Goal: Task Accomplishment & Management: Complete application form

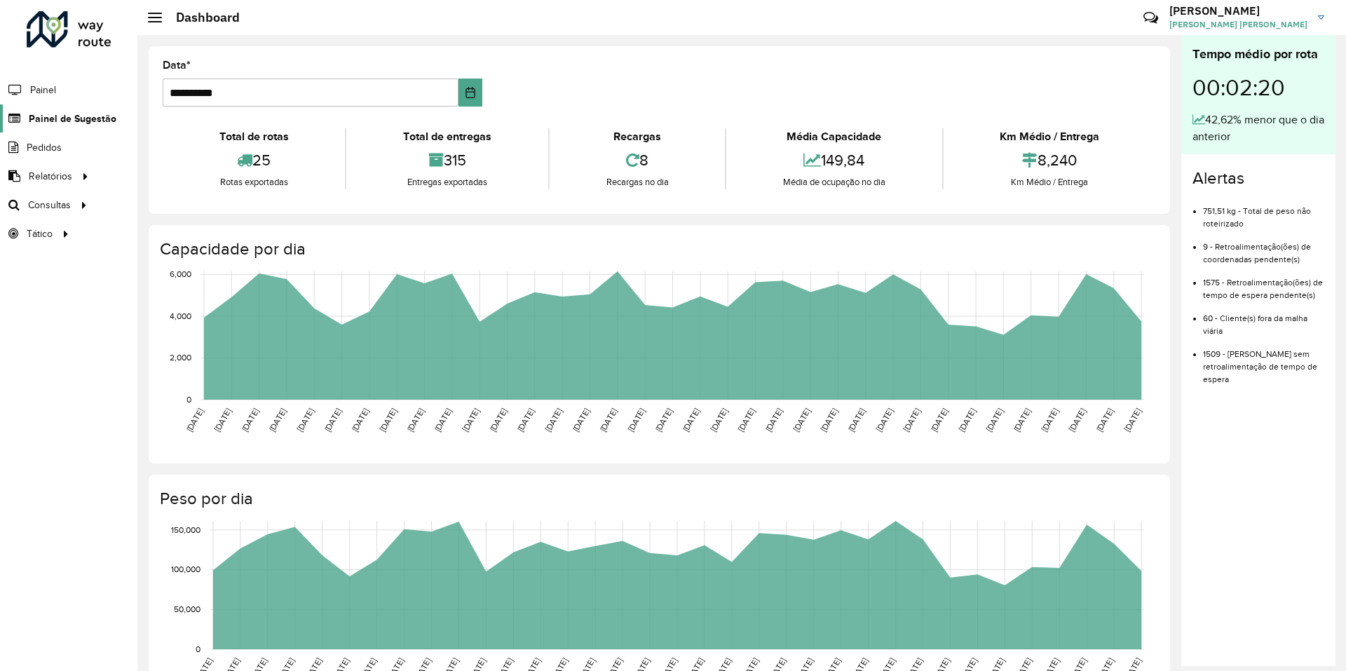
click at [17, 119] on icon at bounding box center [13, 119] width 26 height 12
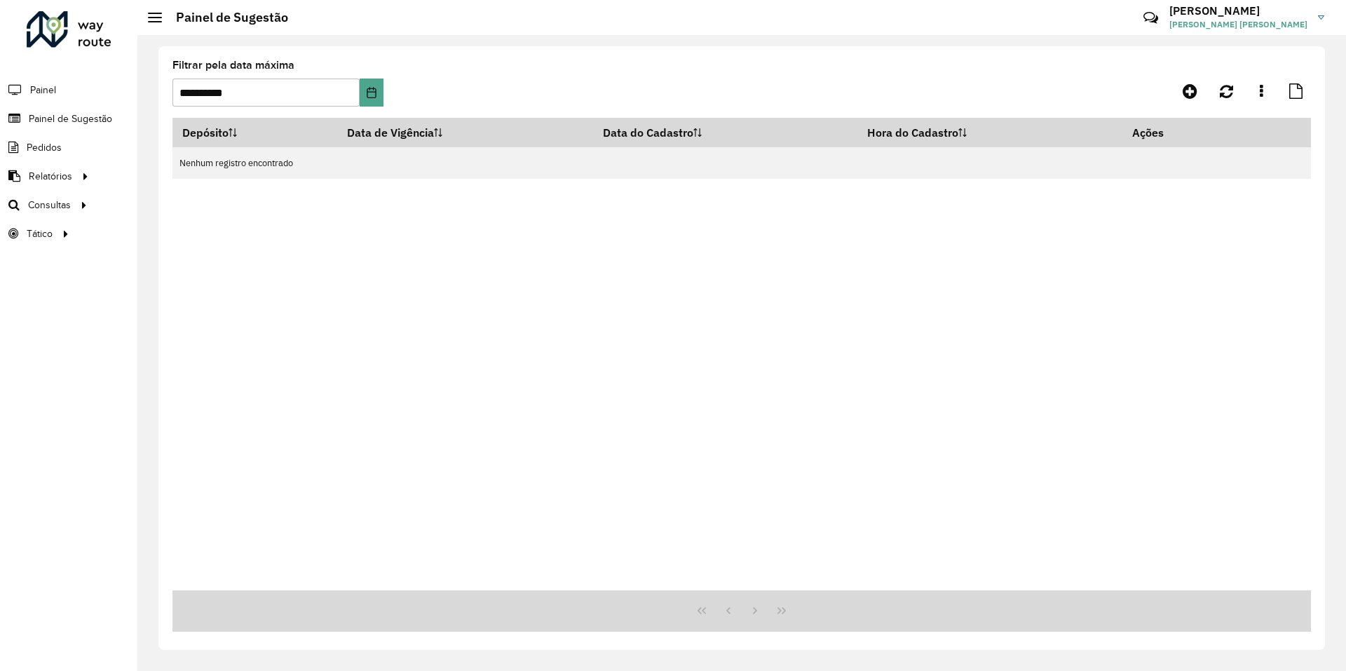
drag, startPoint x: 1030, startPoint y: 287, endPoint x: 625, endPoint y: 259, distance: 406.8
click at [1031, 287] on div "Depósito Data de Vigência Data do Cadastro Hora do Cadastro Ações Nenhum regist…" at bounding box center [741, 354] width 1138 height 472
drag, startPoint x: 1119, startPoint y: 435, endPoint x: 1222, endPoint y: 233, distance: 226.6
click at [1119, 435] on div "Depósito Data de Vigência Data do Cadastro Hora do Cadastro Ações Nenhum regist…" at bounding box center [741, 354] width 1138 height 472
click at [378, 93] on button "Choose Date" at bounding box center [371, 93] width 23 height 28
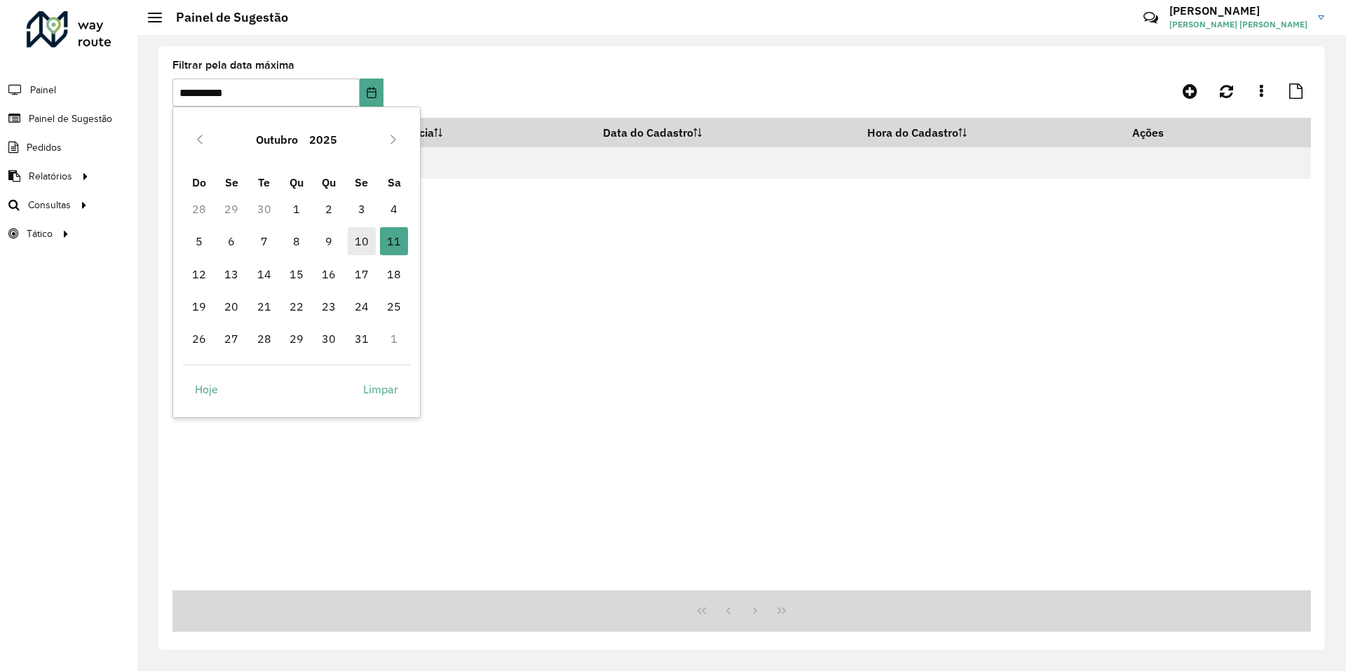
click at [357, 244] on span "10" at bounding box center [362, 241] width 28 height 28
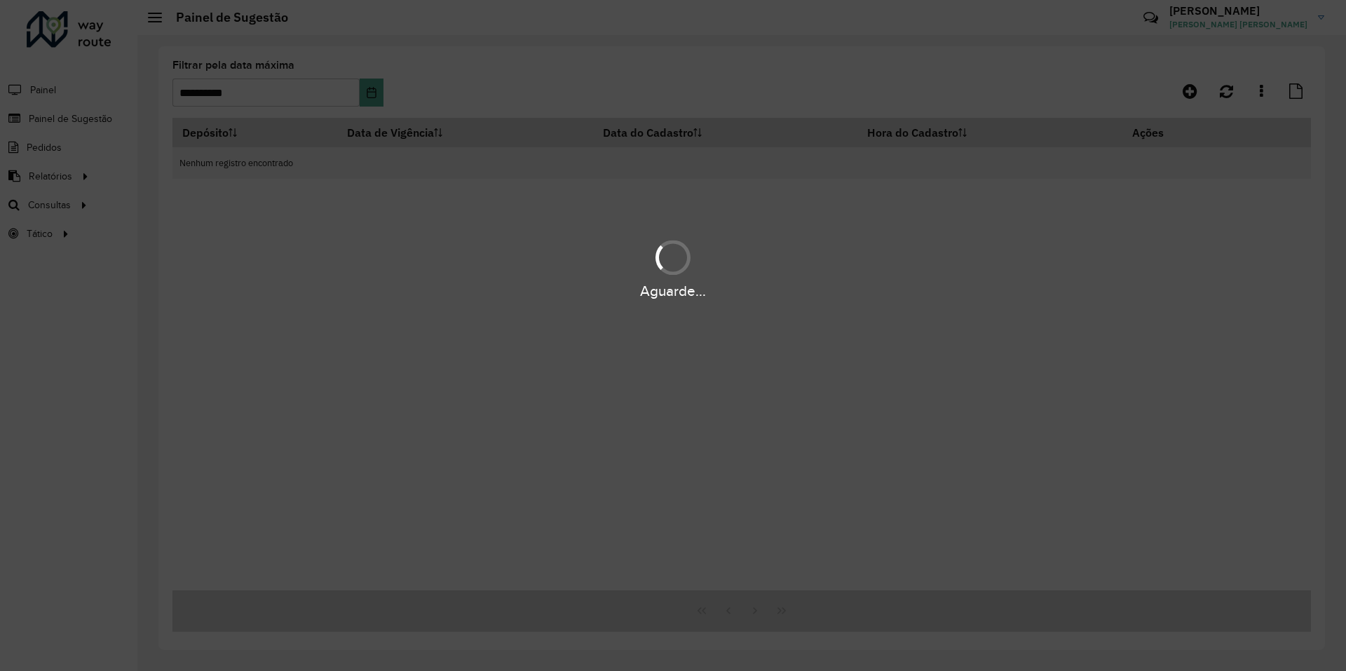
click at [578, 238] on div "Aguarde..." at bounding box center [673, 268] width 1346 height 67
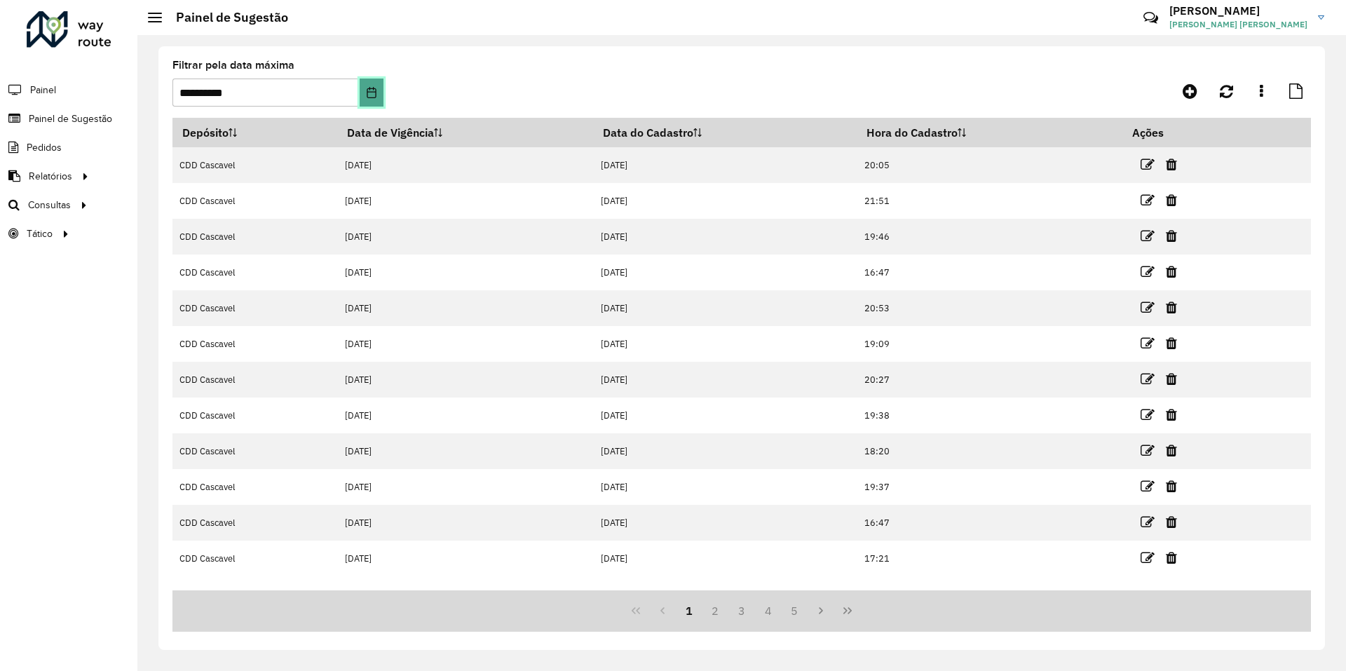
click at [364, 94] on button "Choose Date" at bounding box center [371, 93] width 23 height 28
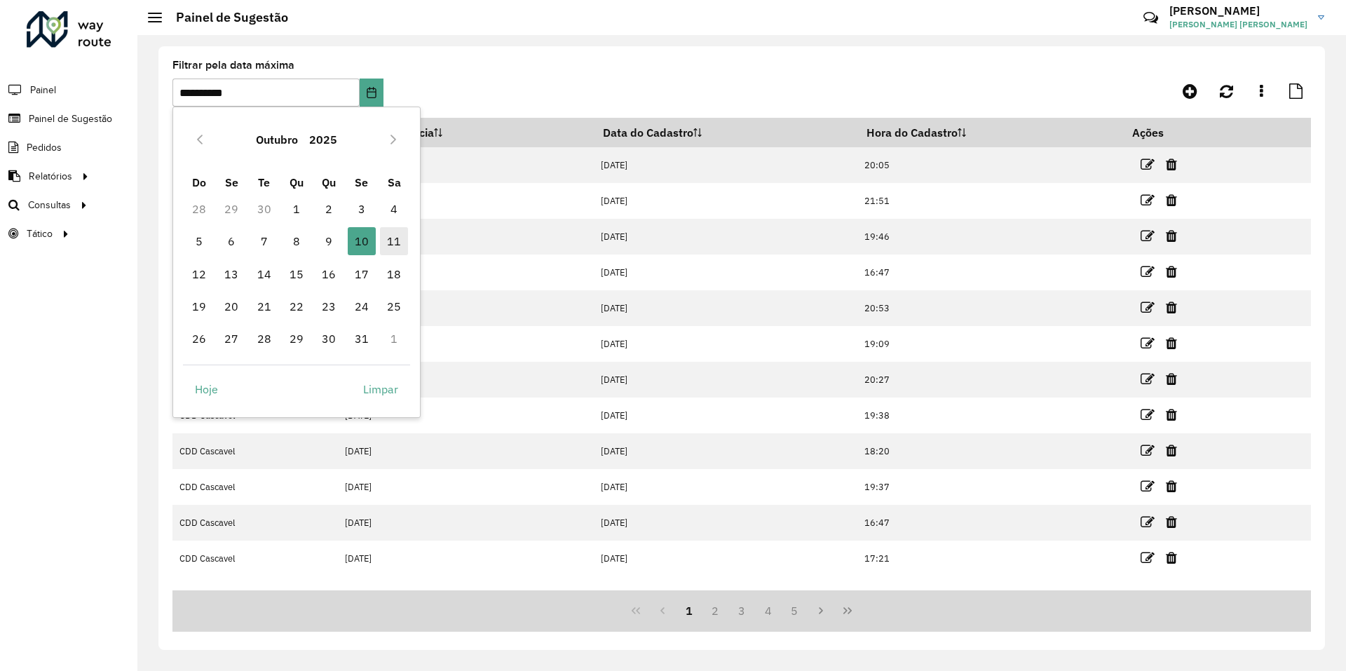
click at [393, 238] on span "11" at bounding box center [394, 241] width 28 height 28
type input "**********"
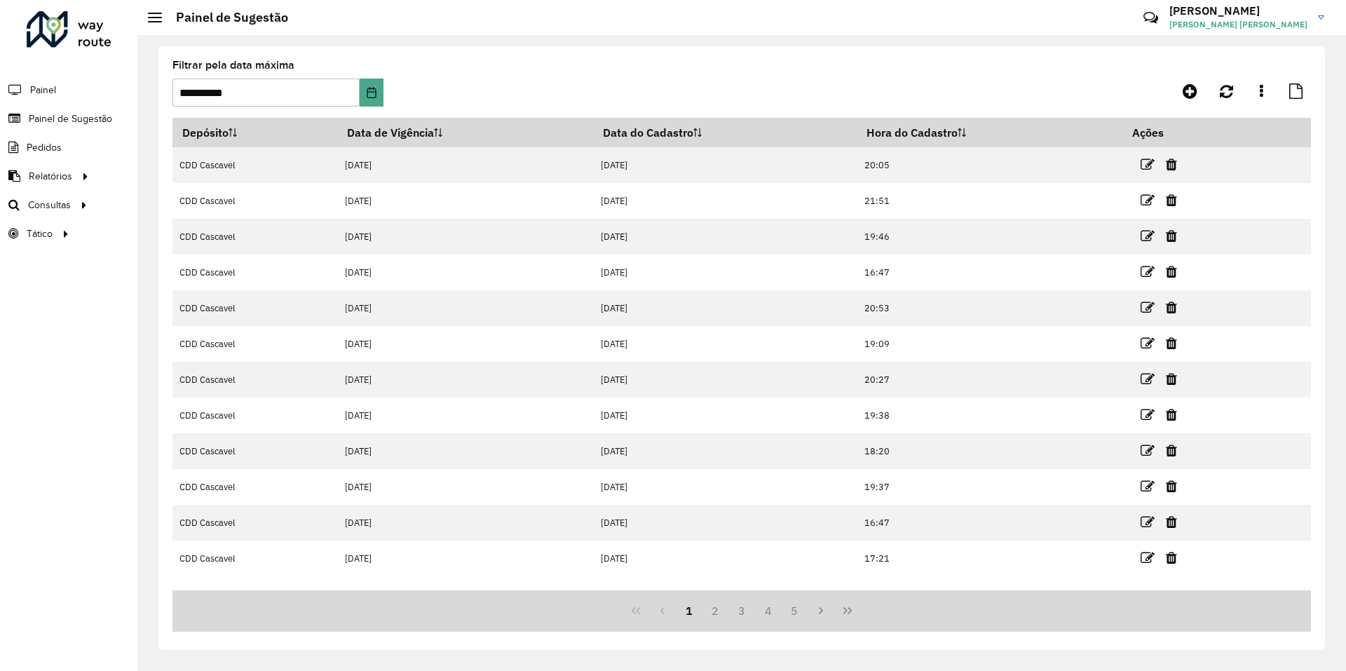
click at [686, 61] on formly-group "**********" at bounding box center [593, 88] width 843 height 57
click at [812, 82] on formly-group "**********" at bounding box center [593, 88] width 843 height 57
click at [43, 114] on span "Painel de Sugestão" at bounding box center [73, 118] width 88 height 15
click at [41, 90] on span "Painel" at bounding box center [44, 90] width 29 height 15
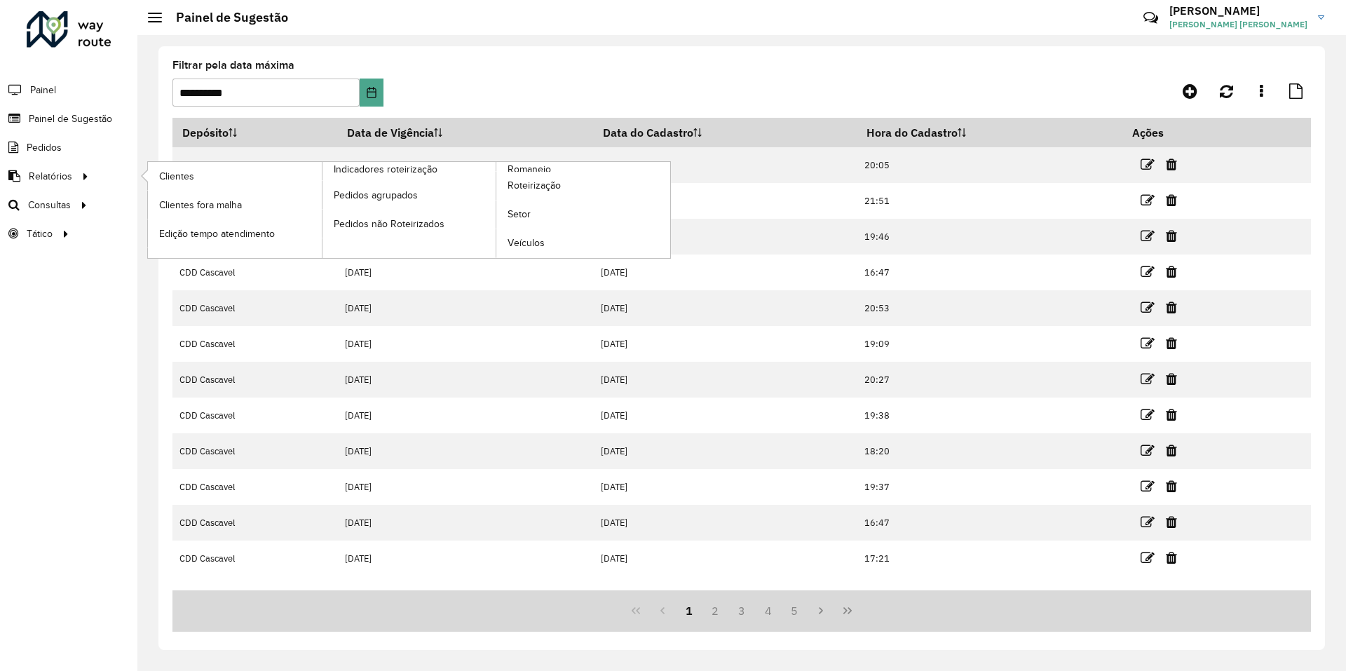
drag, startPoint x: 60, startPoint y: 111, endPoint x: 114, endPoint y: 165, distance: 75.8
click at [60, 111] on span "Painel de Sugestão" at bounding box center [70, 118] width 83 height 15
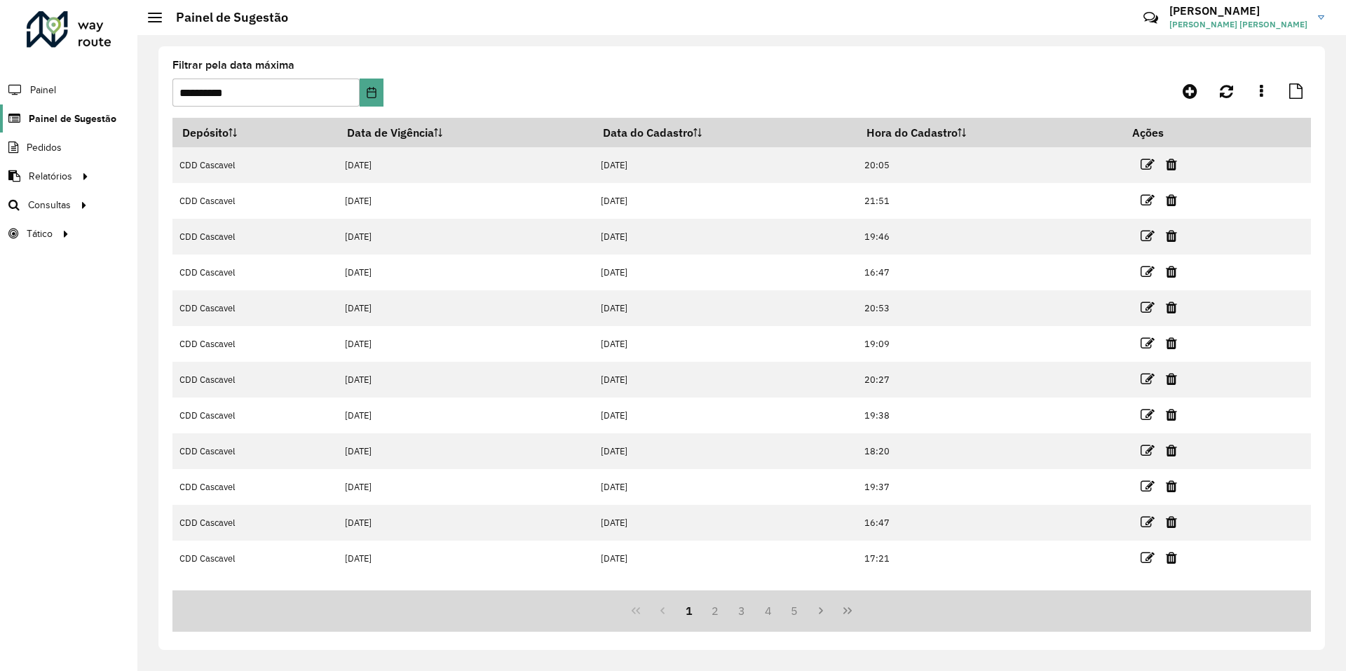
click at [76, 128] on link "Painel de Sugestão" at bounding box center [58, 118] width 116 height 28
click at [74, 121] on span "Painel de Sugestão" at bounding box center [73, 118] width 88 height 15
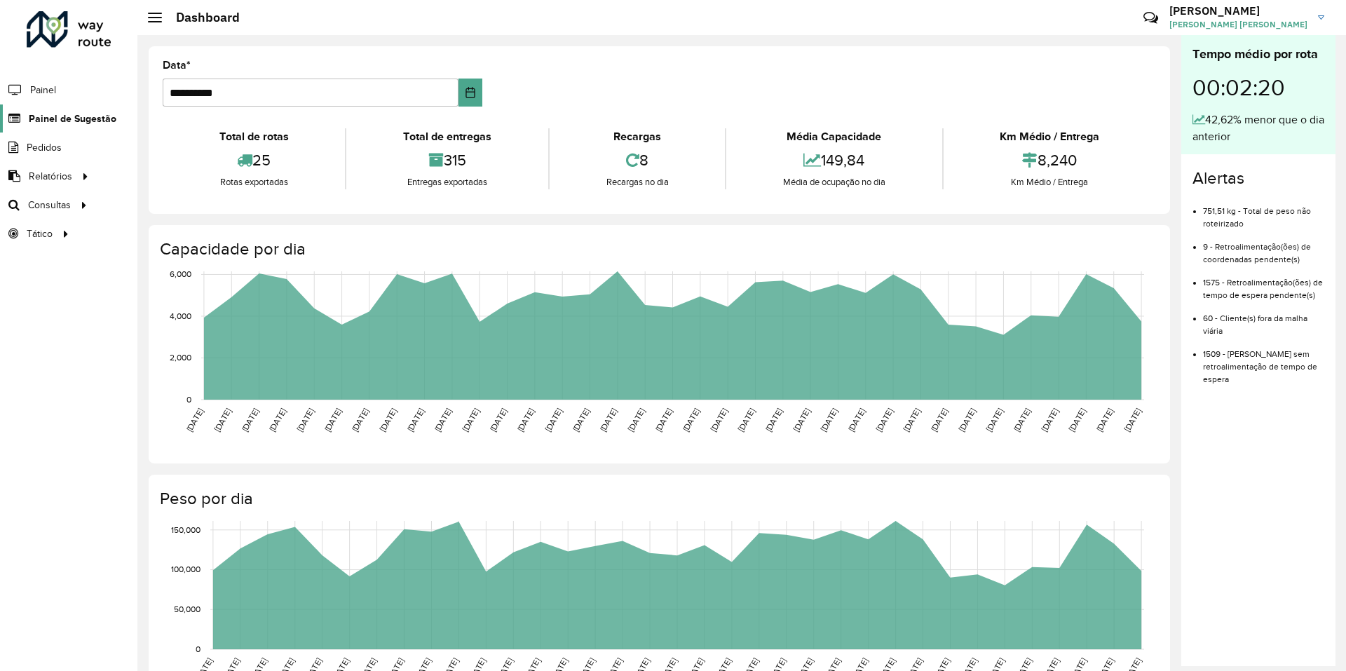
click at [88, 125] on span "Painel de Sugestão" at bounding box center [73, 118] width 88 height 15
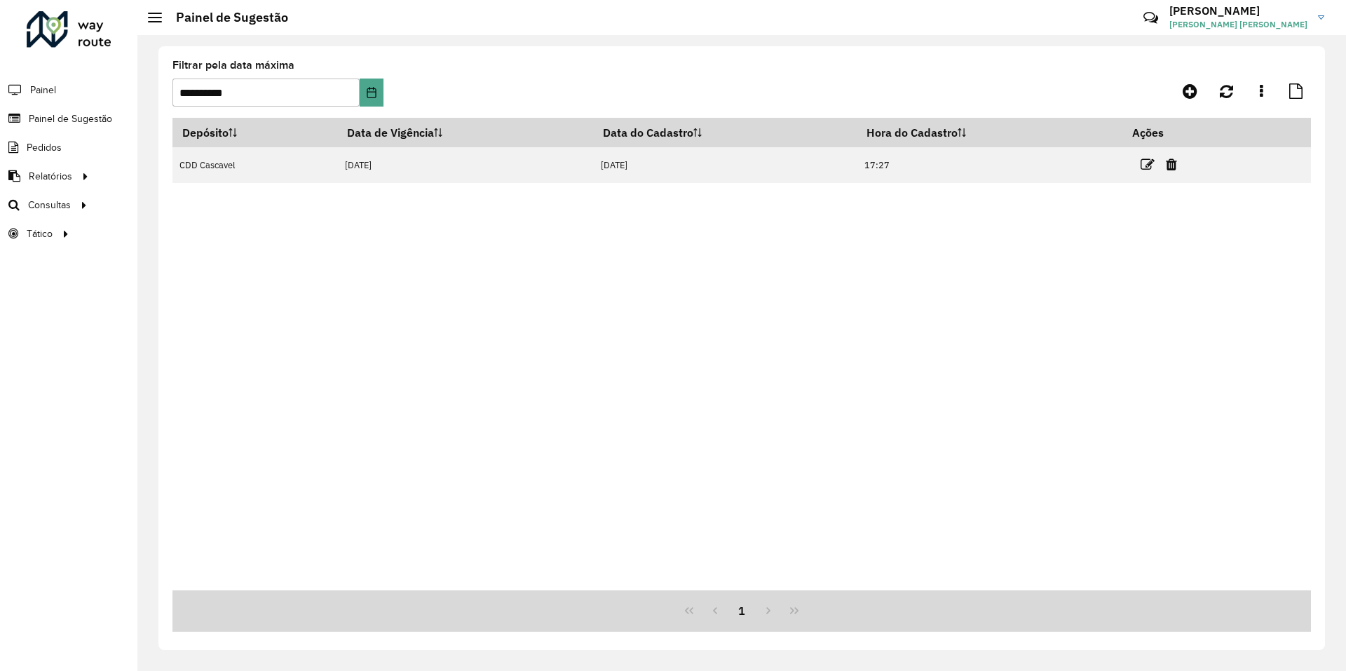
drag, startPoint x: 1053, startPoint y: 315, endPoint x: 963, endPoint y: 261, distance: 105.1
click at [1052, 314] on div "Depósito Data de Vigência Data do Cadastro Hora do Cadastro Ações CDD Cascavel …" at bounding box center [741, 354] width 1138 height 472
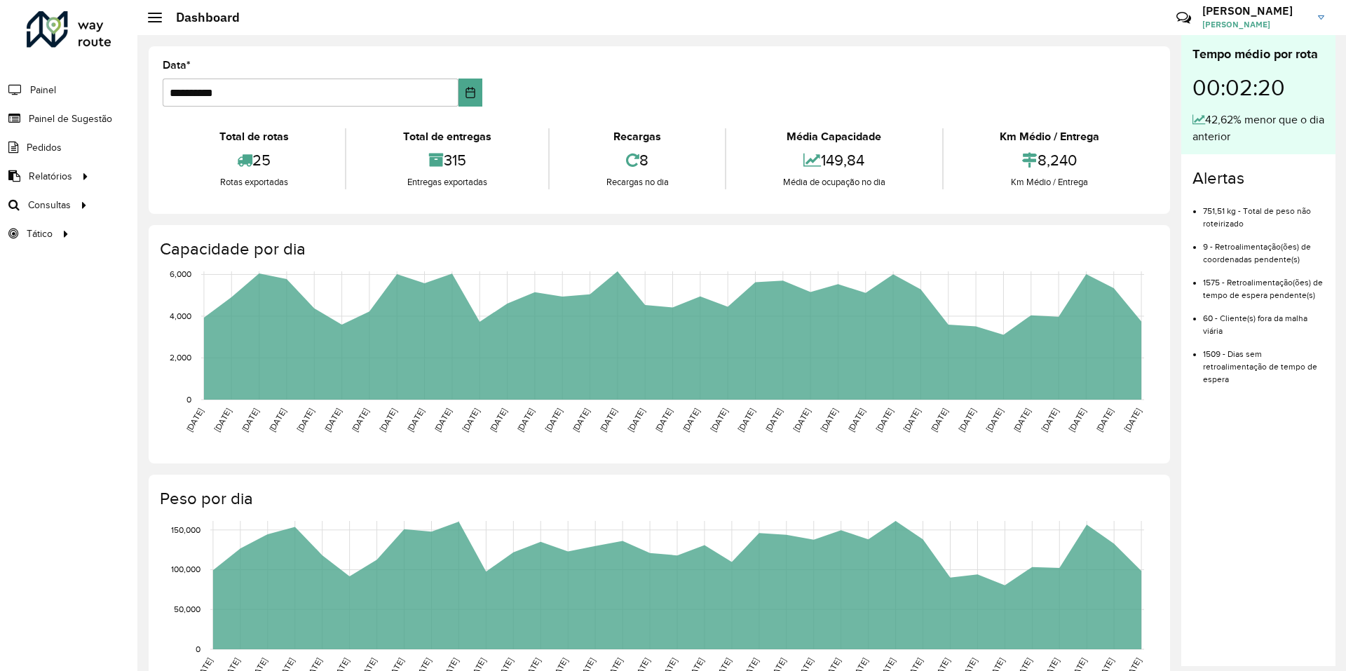
drag, startPoint x: 22, startPoint y: 113, endPoint x: 57, endPoint y: 116, distance: 35.2
click at [23, 113] on icon at bounding box center [13, 119] width 26 height 12
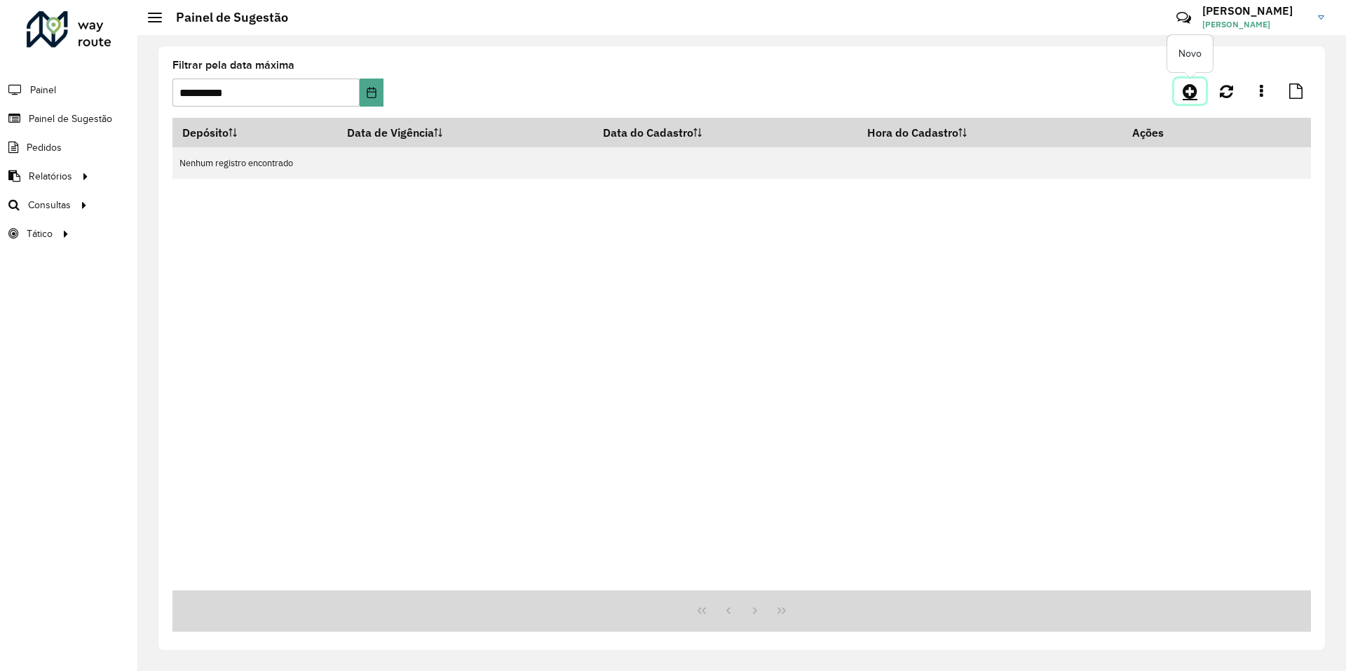
click at [1184, 91] on icon at bounding box center [1189, 91] width 15 height 17
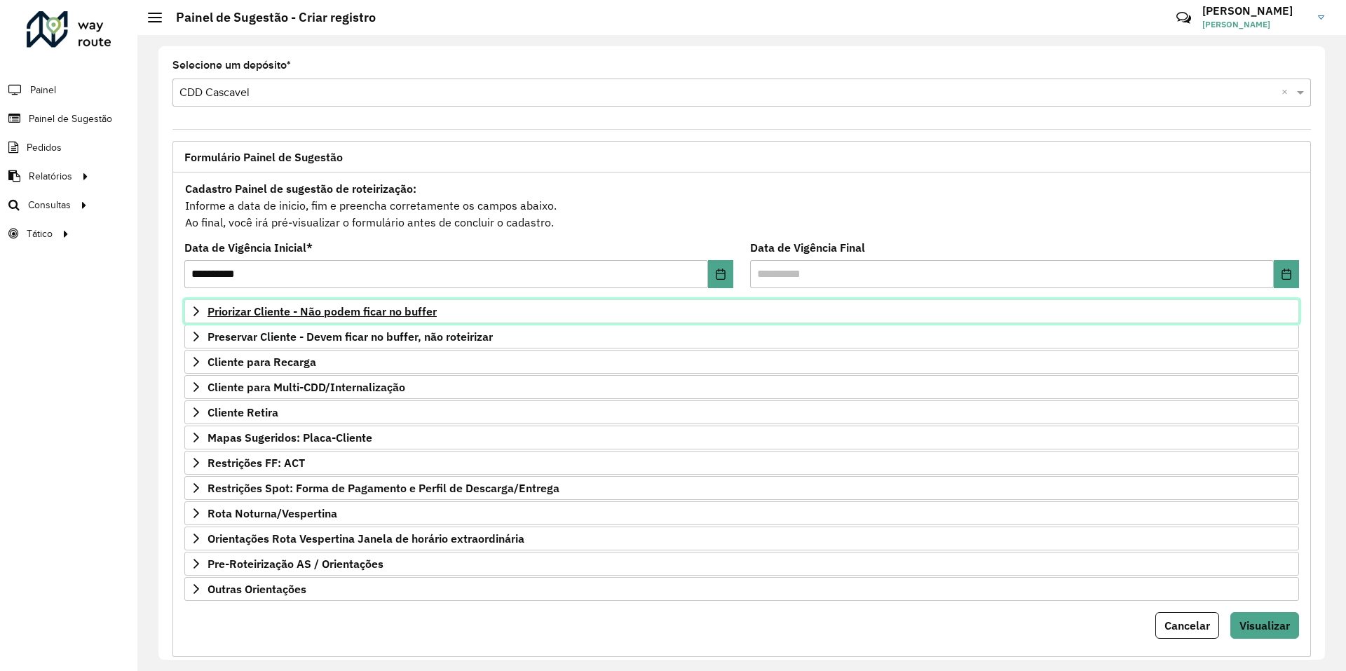
click at [311, 306] on span "Priorizar Cliente - Não podem ficar no buffer" at bounding box center [321, 311] width 229 height 11
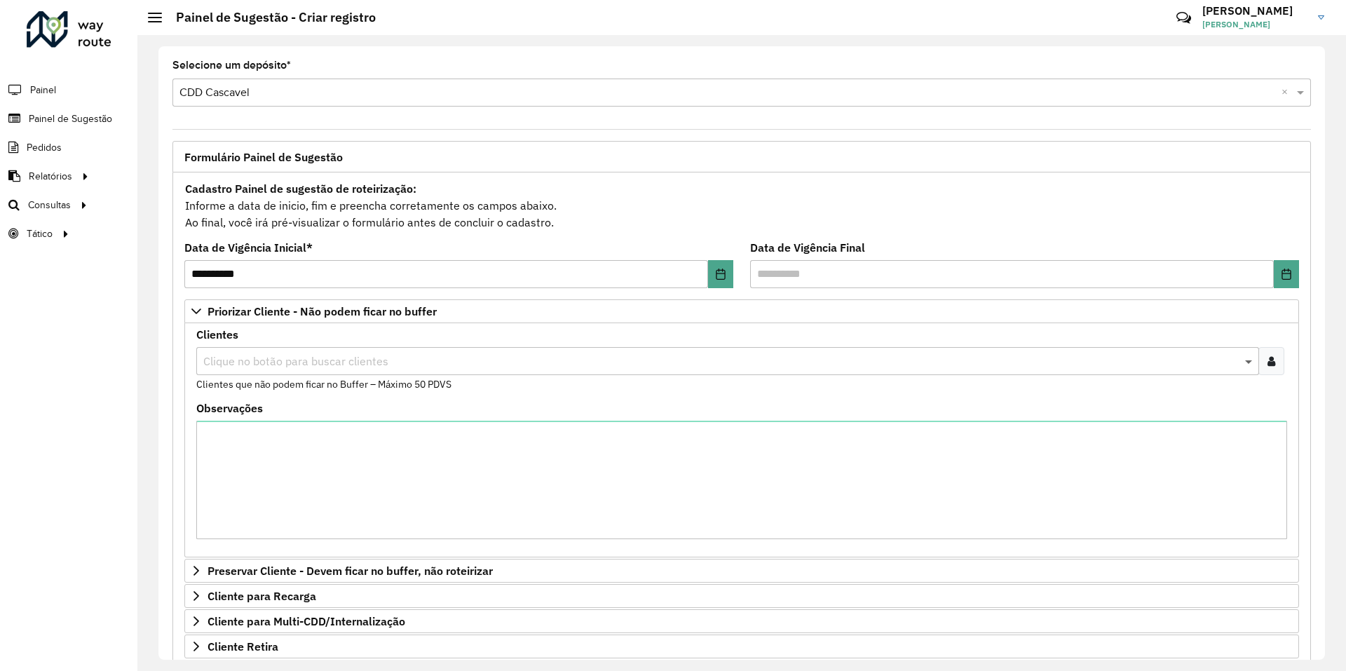
click at [1248, 365] on span at bounding box center [1250, 361] width 18 height 17
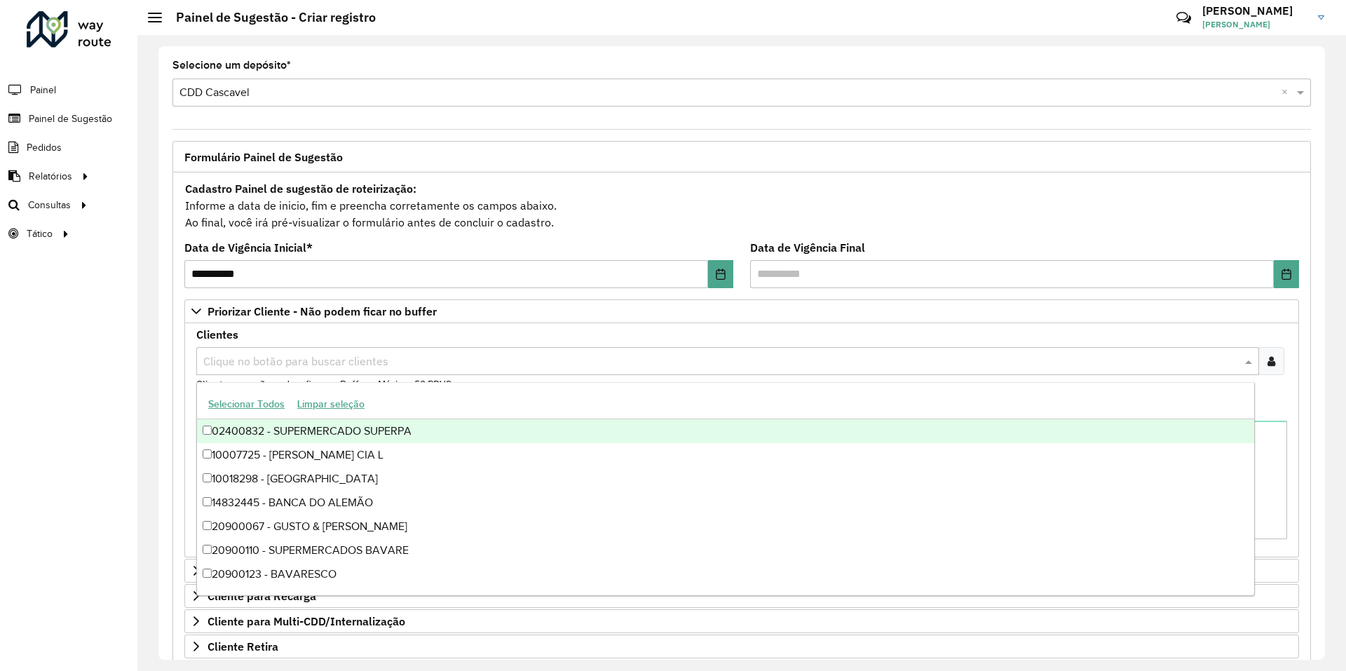
click at [1267, 363] on icon at bounding box center [1271, 360] width 8 height 11
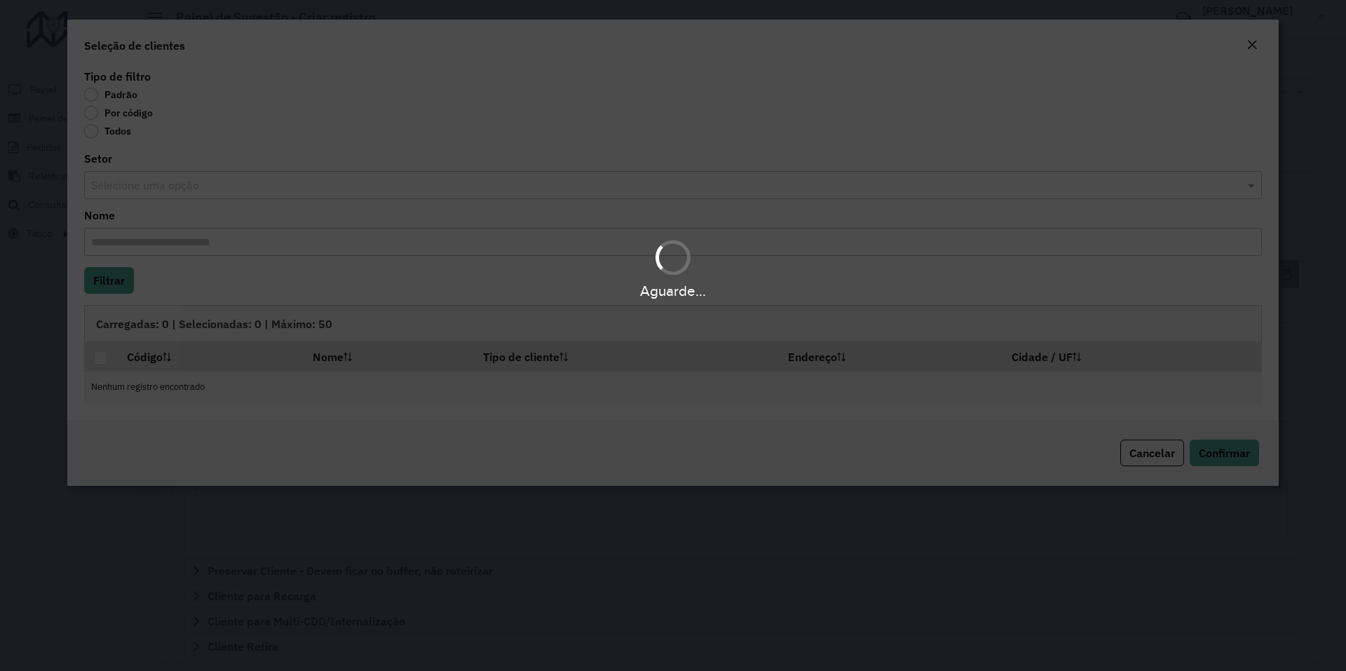
click at [140, 119] on div "Por código" at bounding box center [673, 115] width 1178 height 17
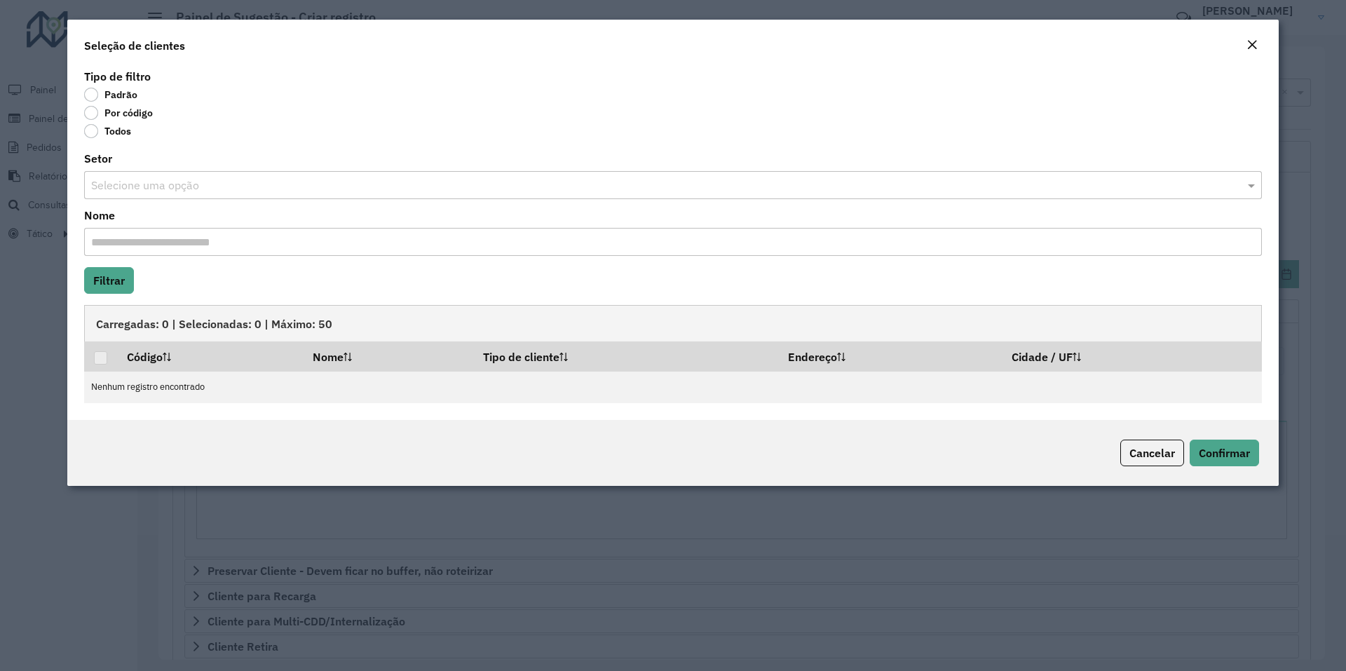
click at [130, 109] on label "Por código" at bounding box center [118, 113] width 69 height 14
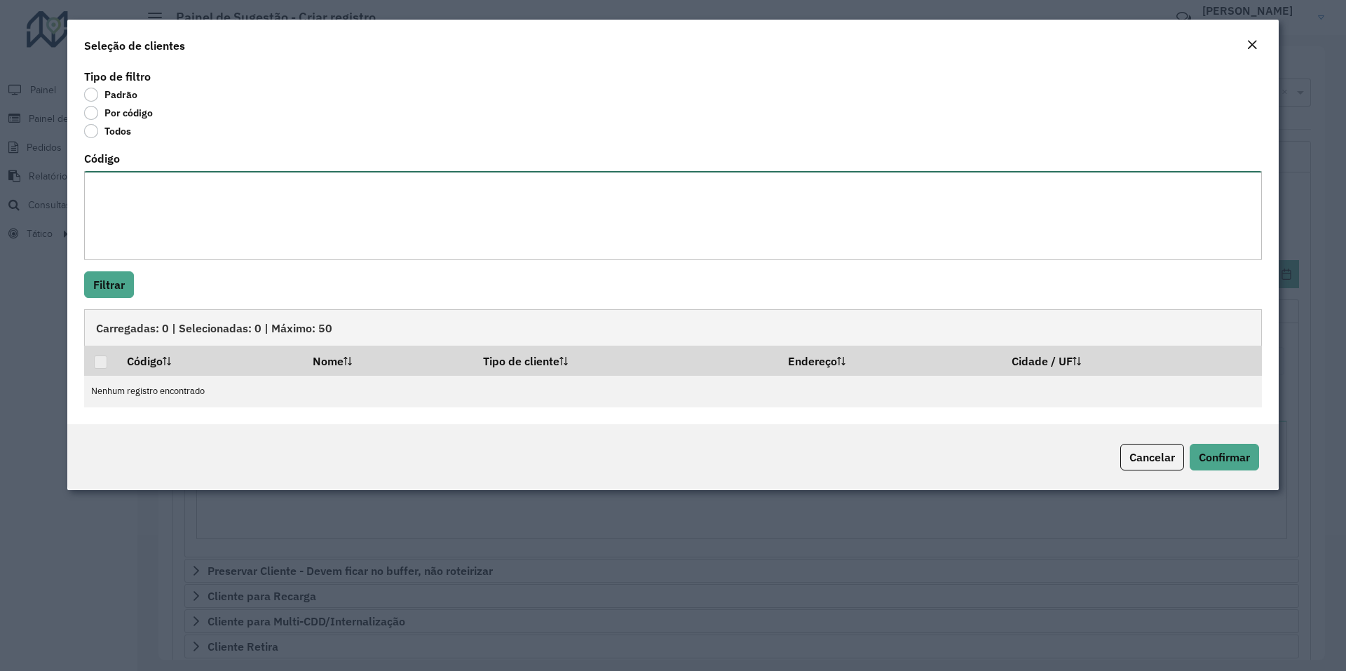
click at [125, 185] on textarea "Código" at bounding box center [673, 215] width 1178 height 89
paste textarea "***** ***** **** ***** ***** *****"
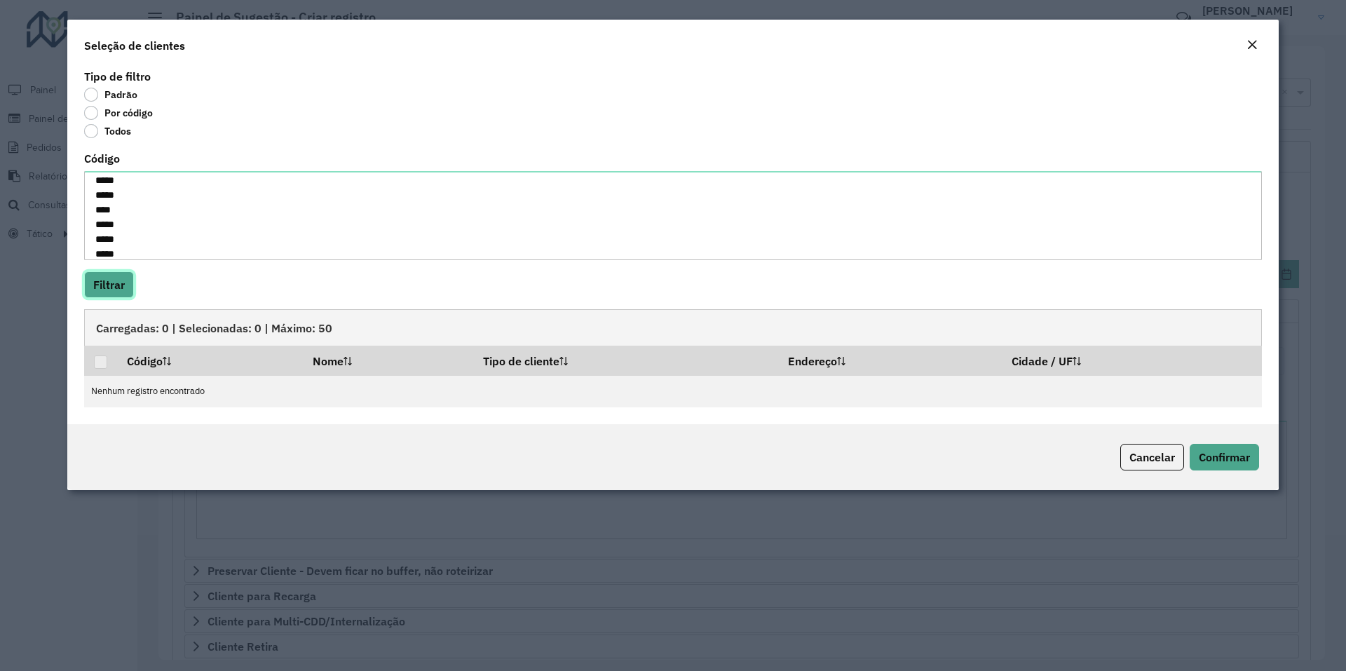
click at [126, 282] on button "Filtrar" at bounding box center [109, 284] width 50 height 27
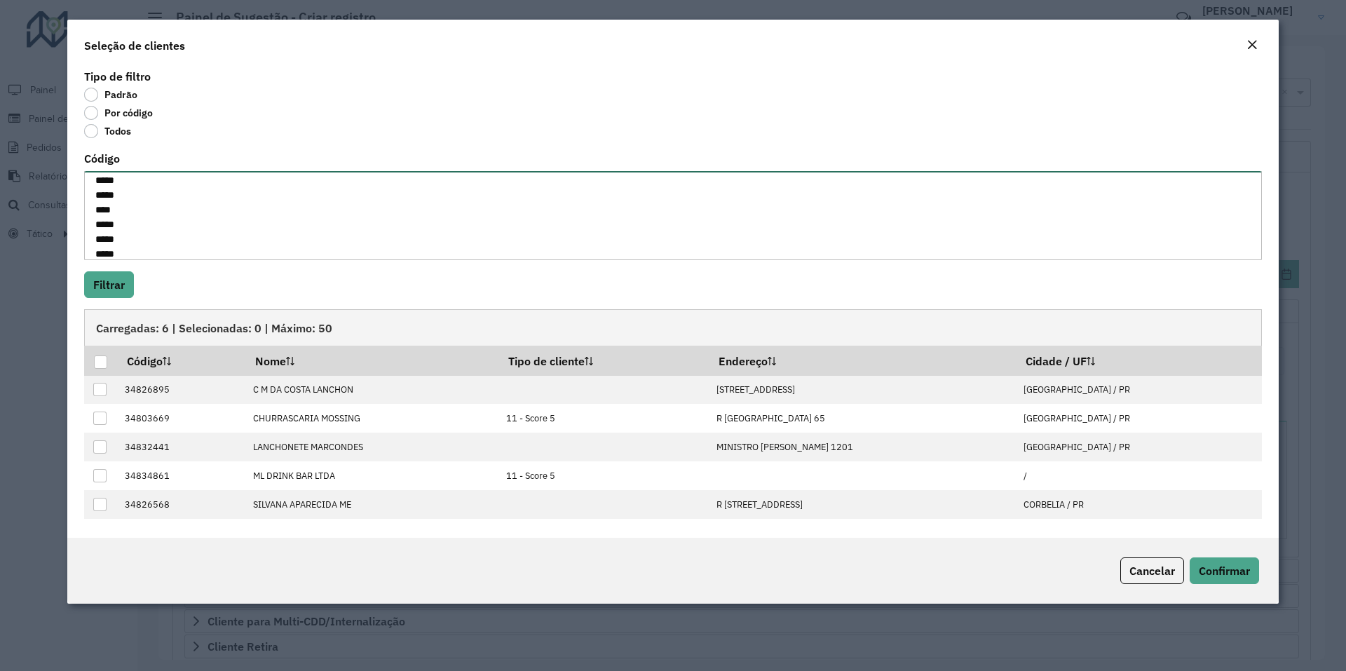
click at [136, 243] on textarea "***** ***** **** ***** ***** *****" at bounding box center [673, 215] width 1178 height 89
click at [136, 247] on textarea "***** ***** **** ***** ***** *****" at bounding box center [673, 215] width 1178 height 89
paste textarea "*****"
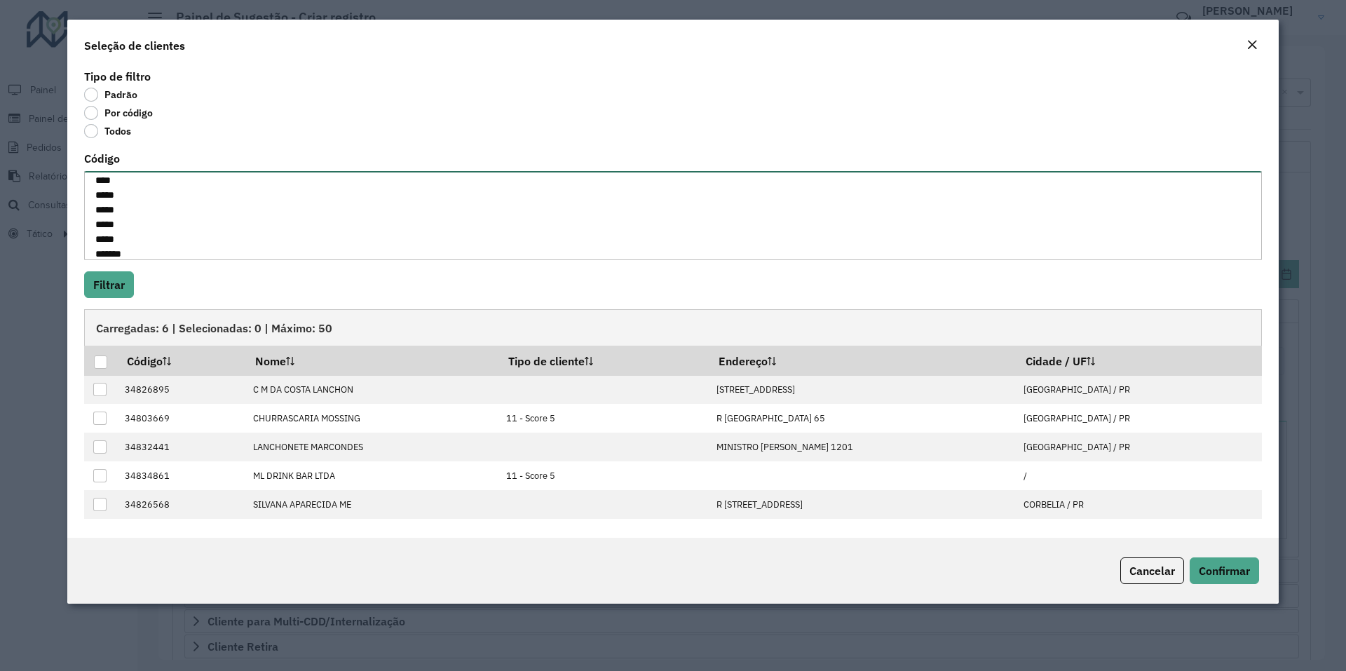
scroll to position [50, 0]
paste textarea "* ****"
paste textarea "* *****"
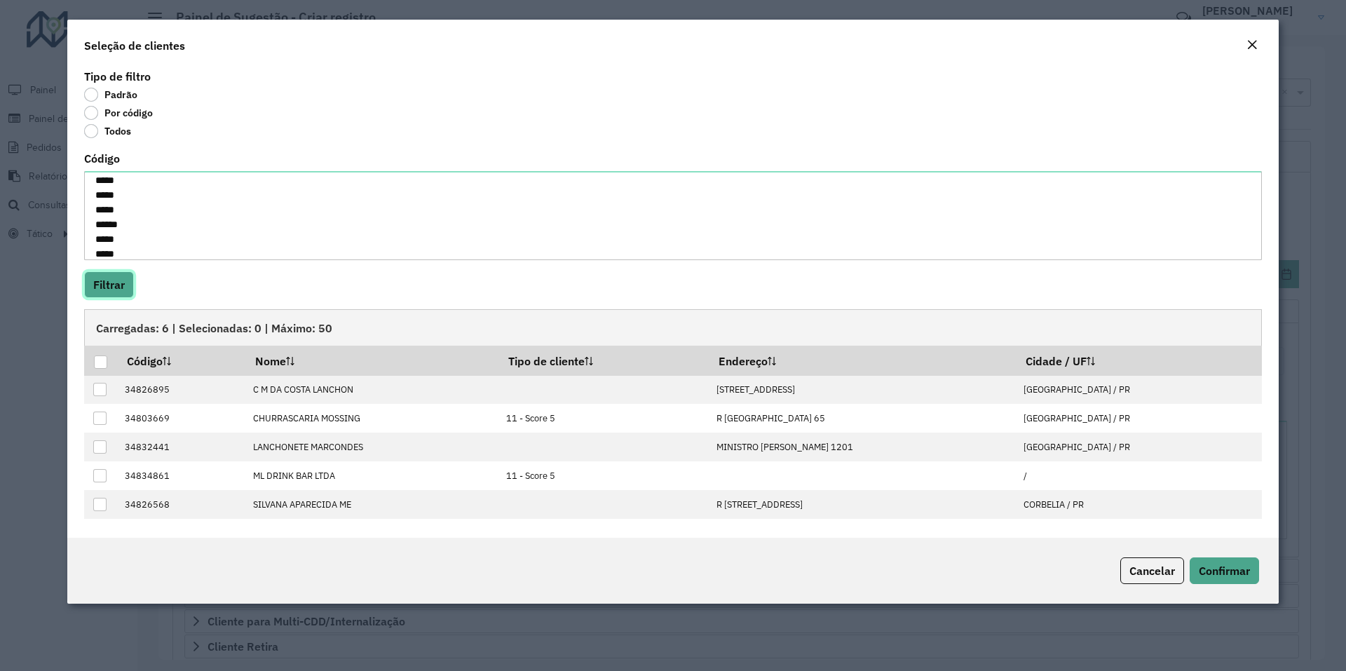
click at [121, 279] on button "Filtrar" at bounding box center [109, 284] width 50 height 27
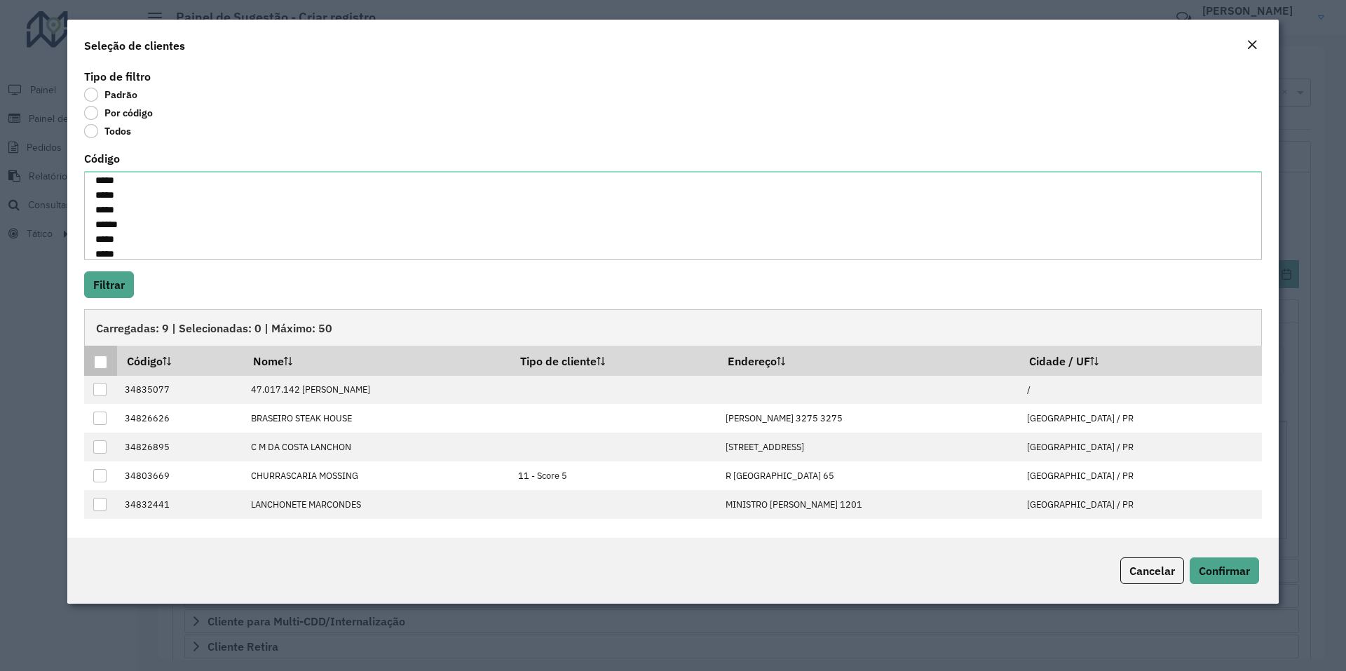
click at [98, 362] on div at bounding box center [100, 361] width 13 height 13
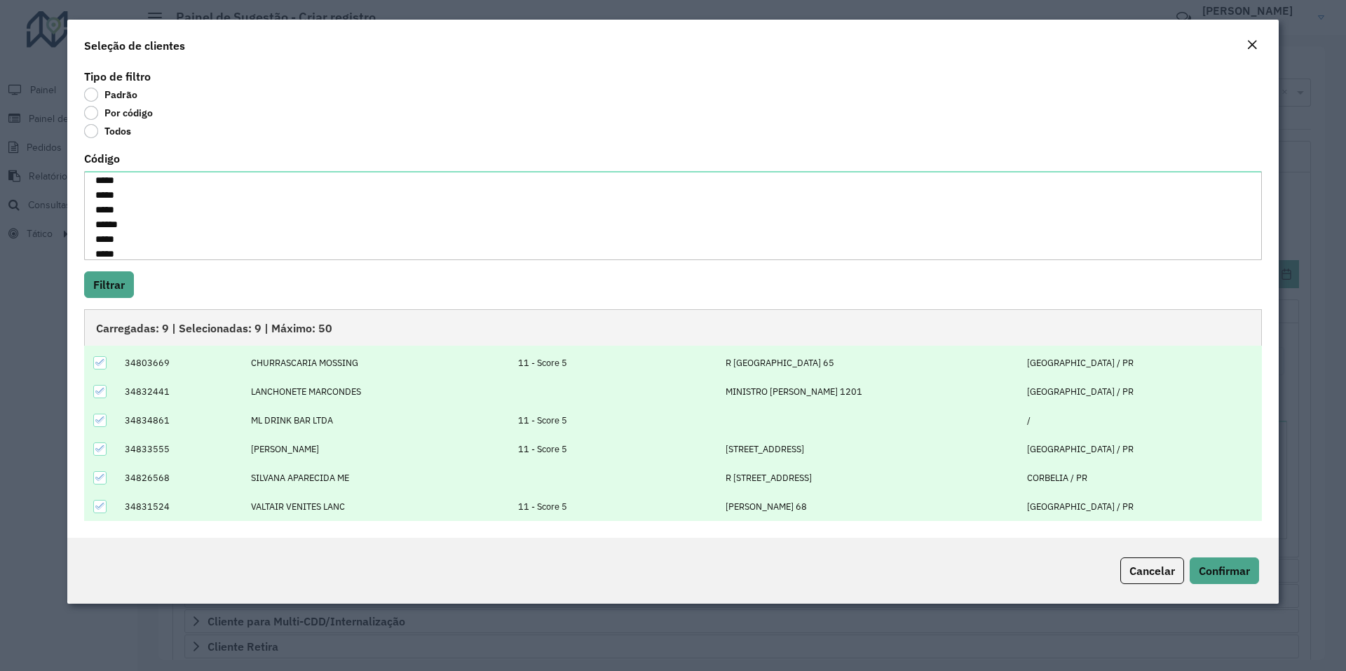
scroll to position [0, 0]
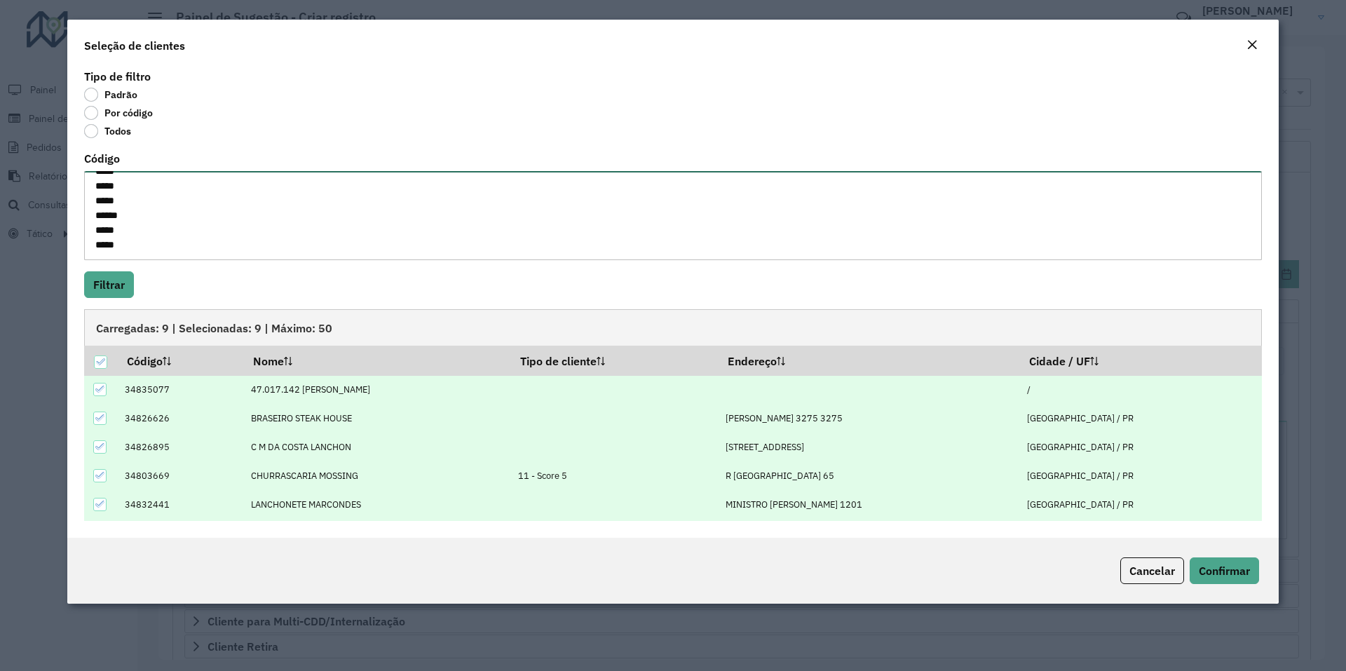
click at [173, 242] on textarea "***** ***** **** ***** ***** ***** ***** ****** ***** *****" at bounding box center [673, 215] width 1178 height 89
type textarea "***** ***** **** ***** ***** ***** ***** ****** ***** *****"
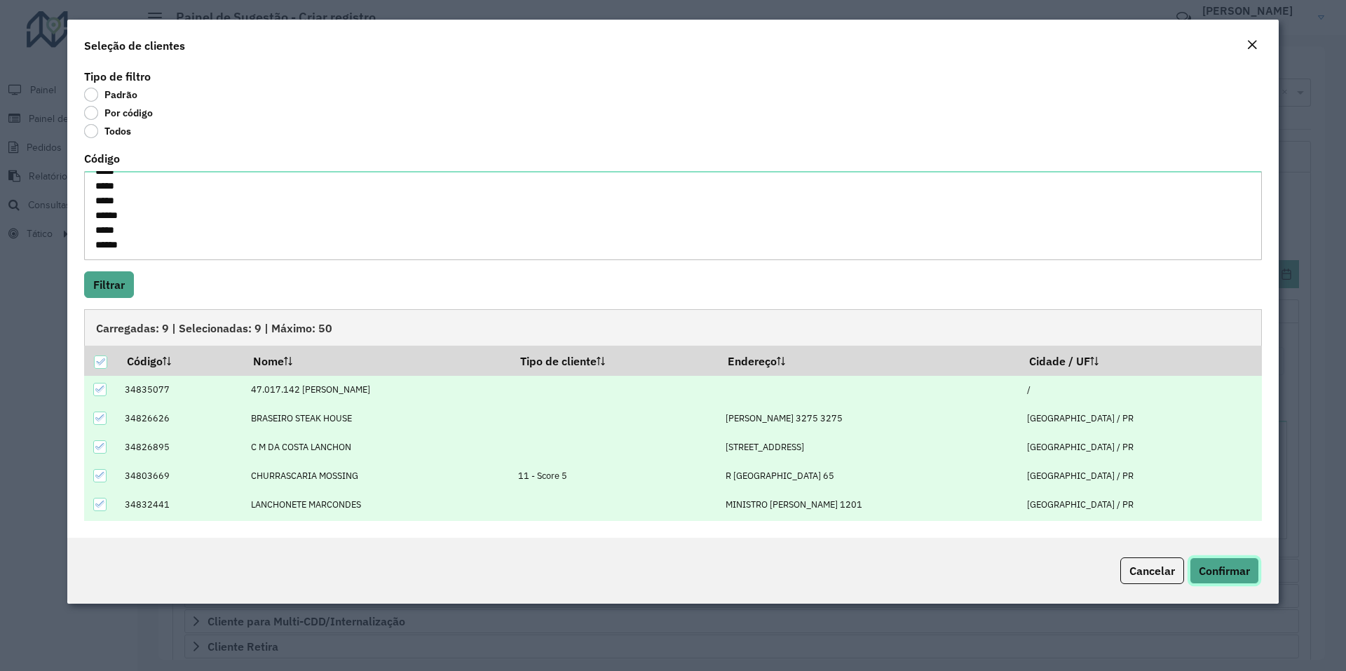
click at [1214, 565] on span "Confirmar" at bounding box center [1224, 571] width 51 height 14
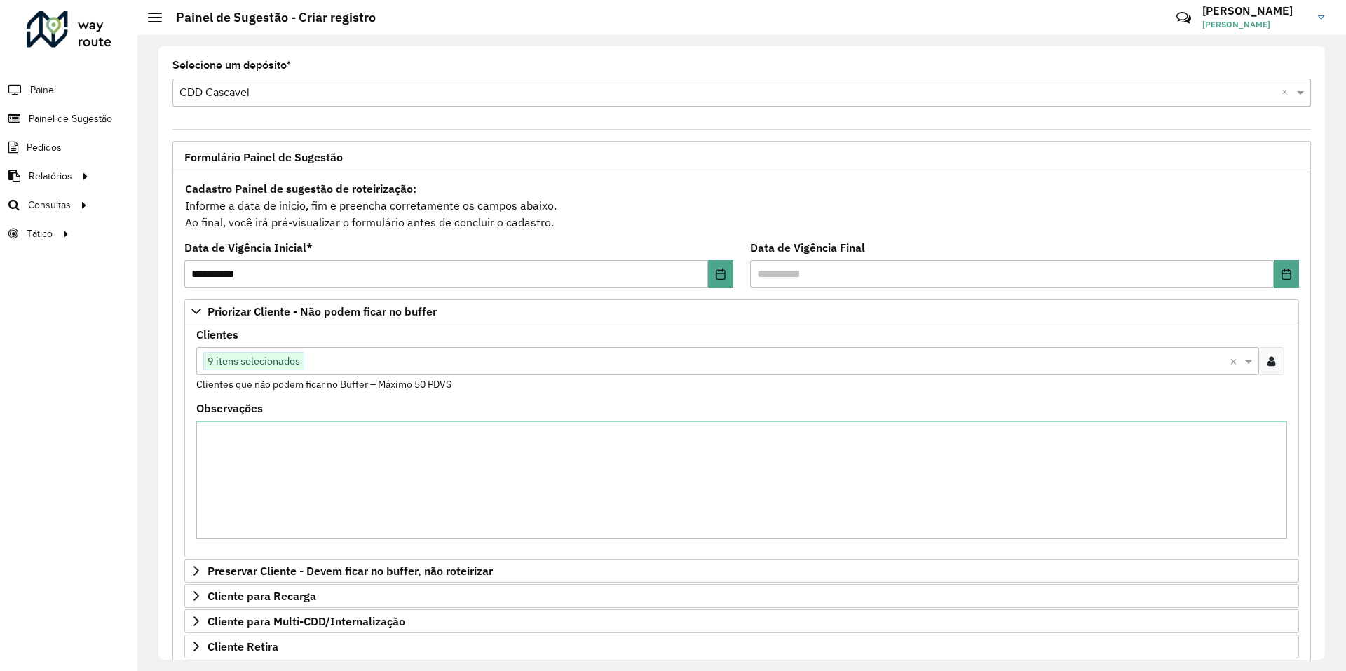
scroll to position [262, 0]
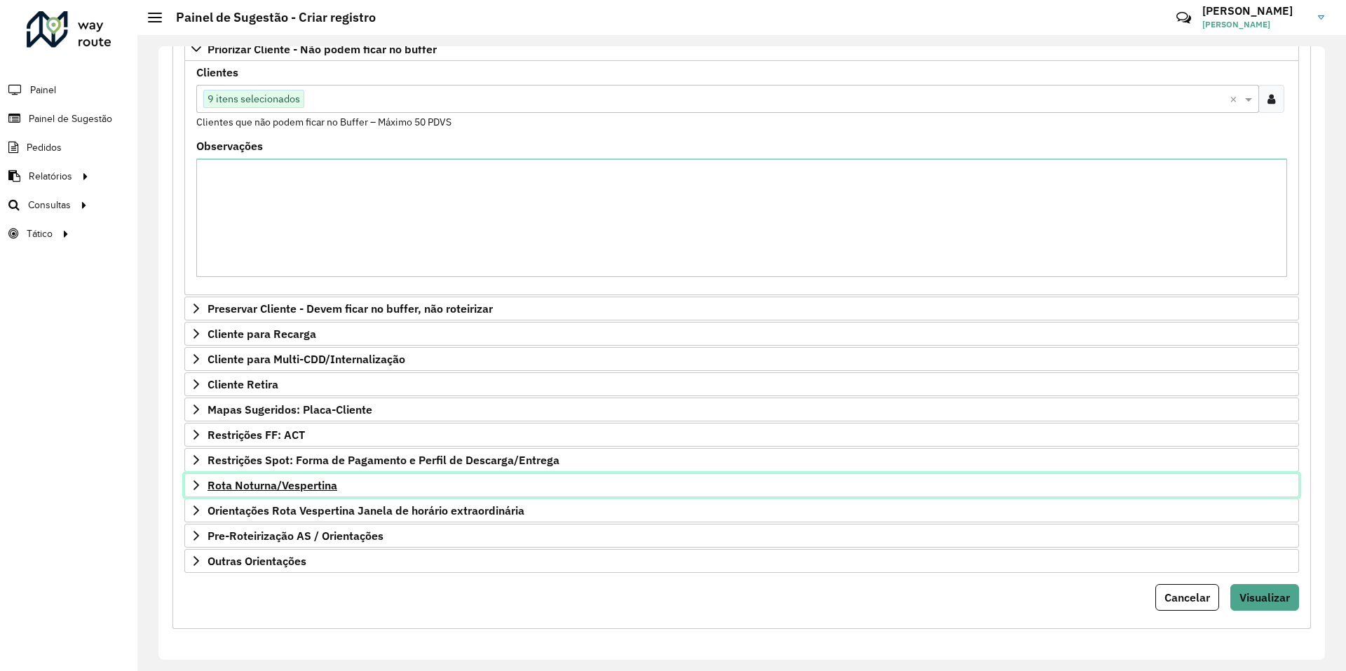
click at [244, 490] on span "Rota Noturna/Vespertina" at bounding box center [272, 484] width 130 height 11
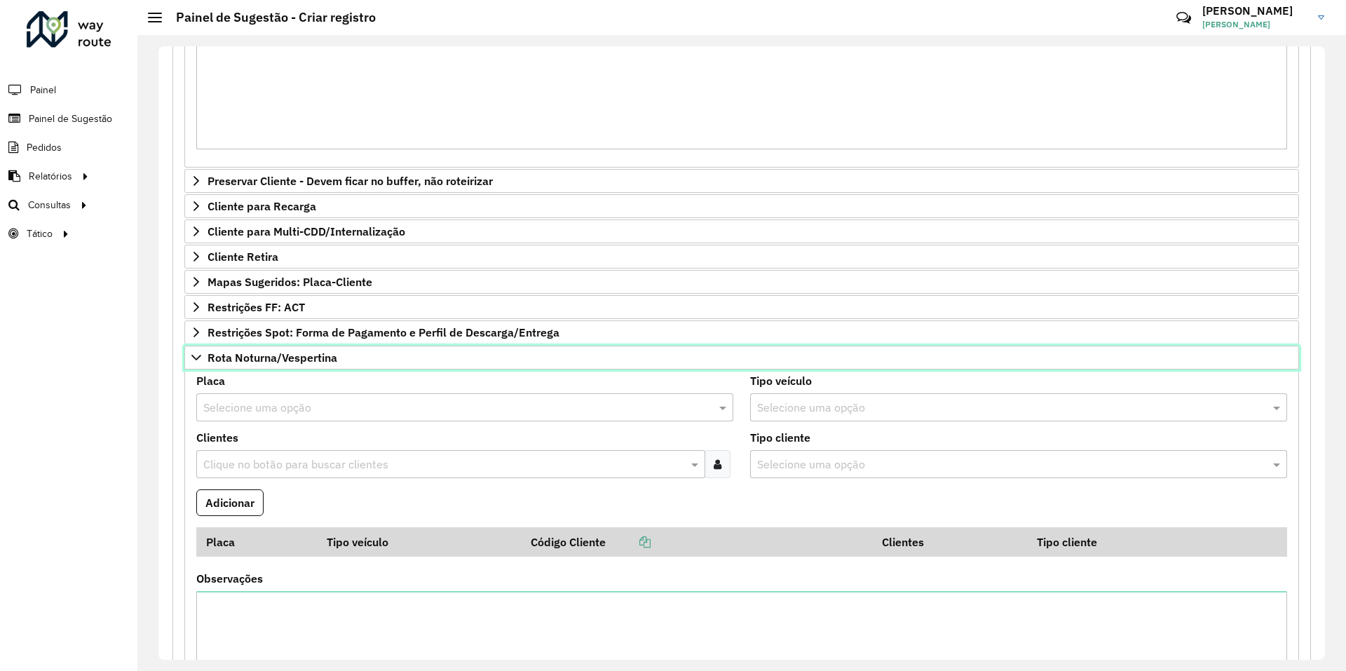
scroll to position [460, 0]
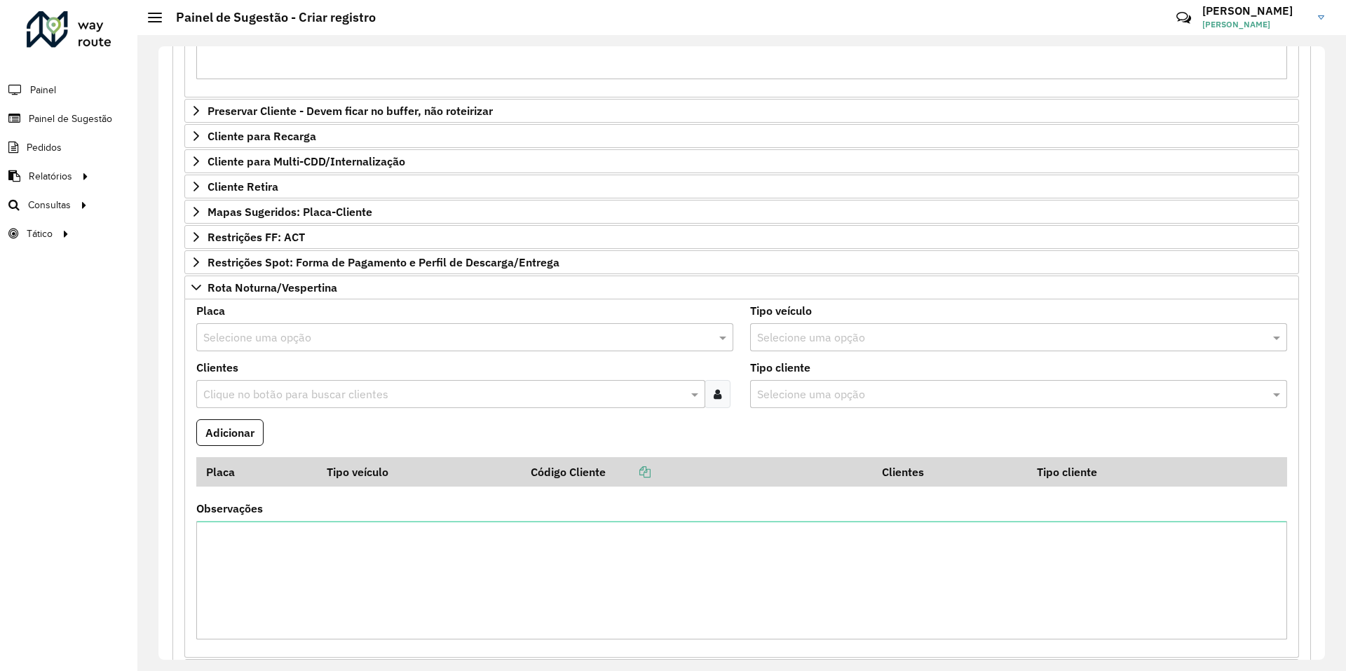
click at [249, 336] on input "text" at bounding box center [450, 337] width 495 height 17
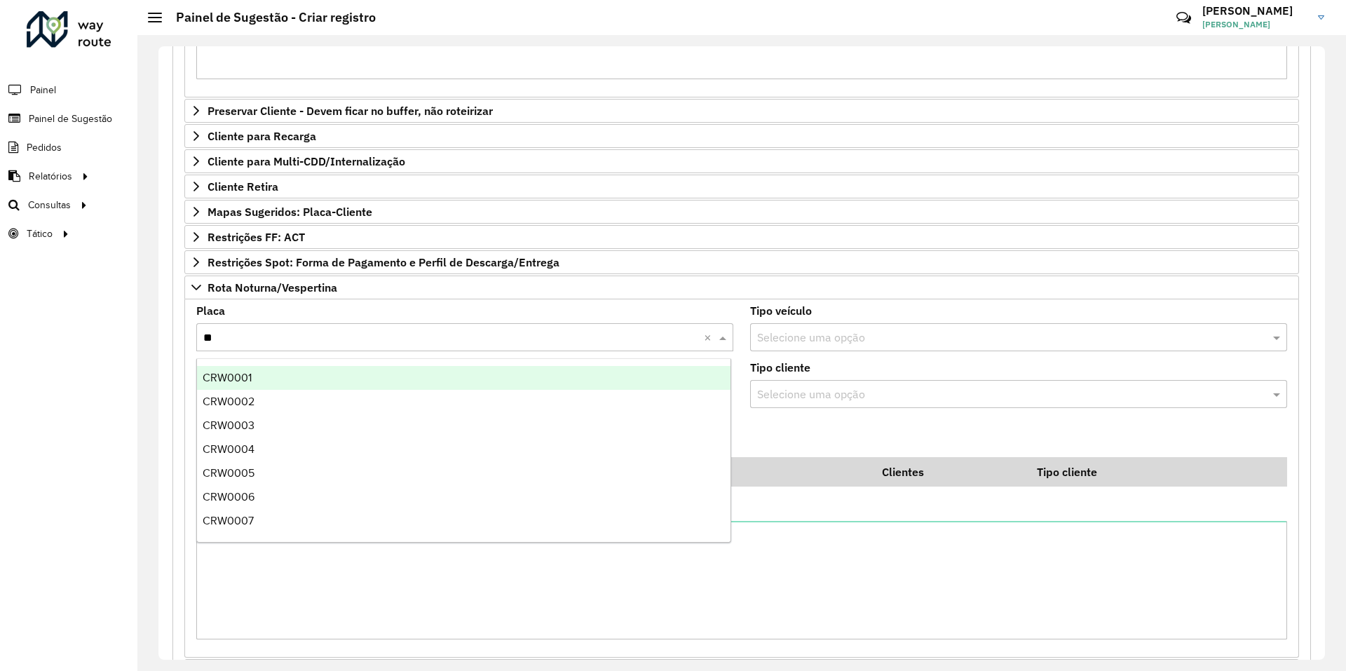
type input "***"
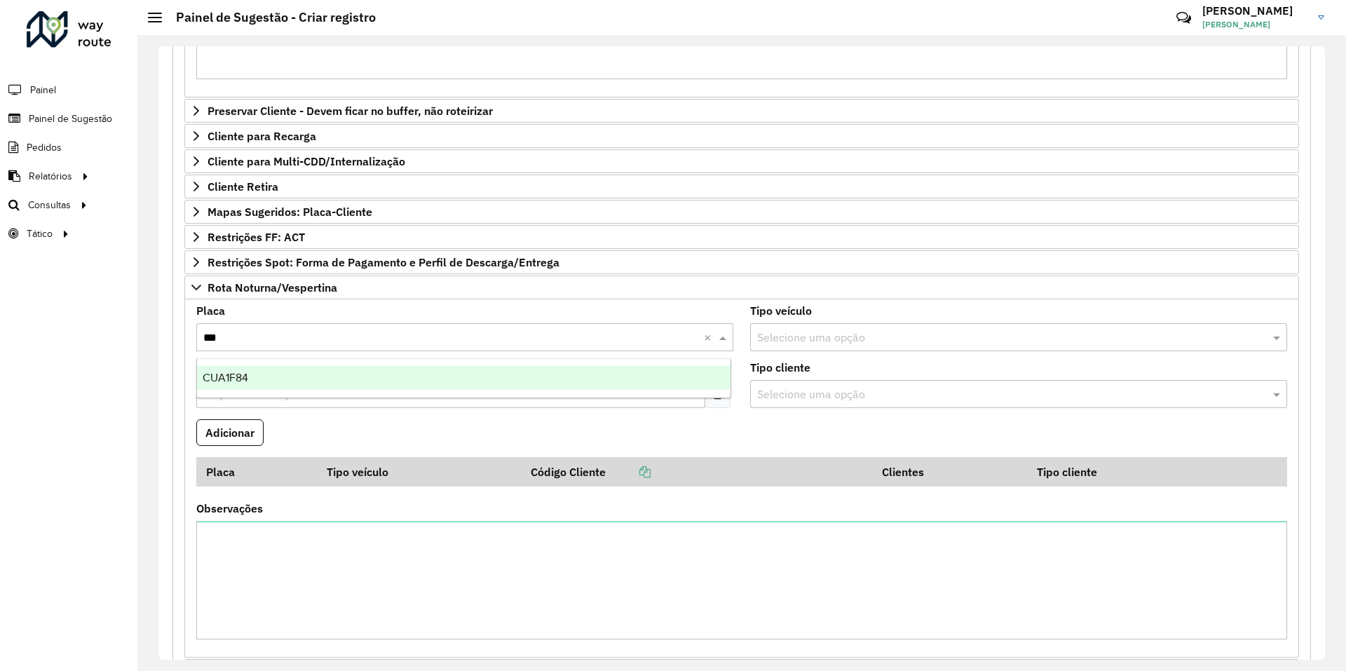
click at [262, 376] on div "CUA1F84" at bounding box center [463, 378] width 533 height 24
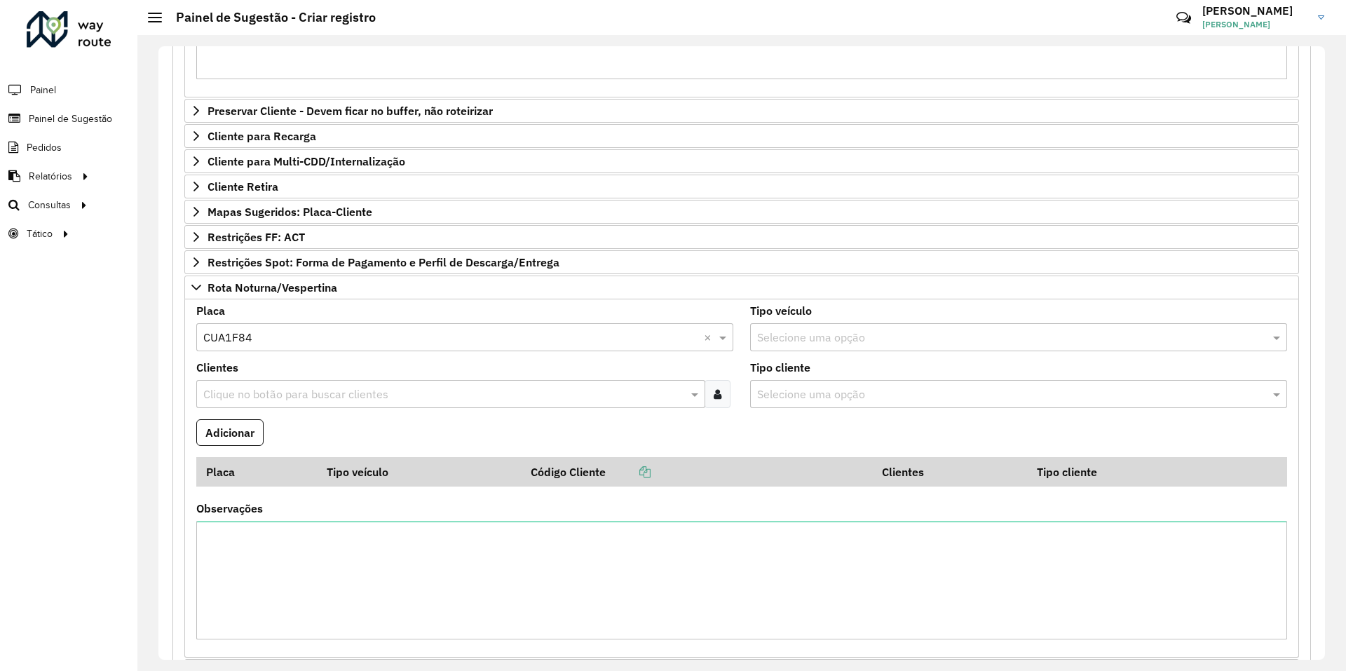
click at [248, 429] on button "Adicionar" at bounding box center [229, 432] width 67 height 27
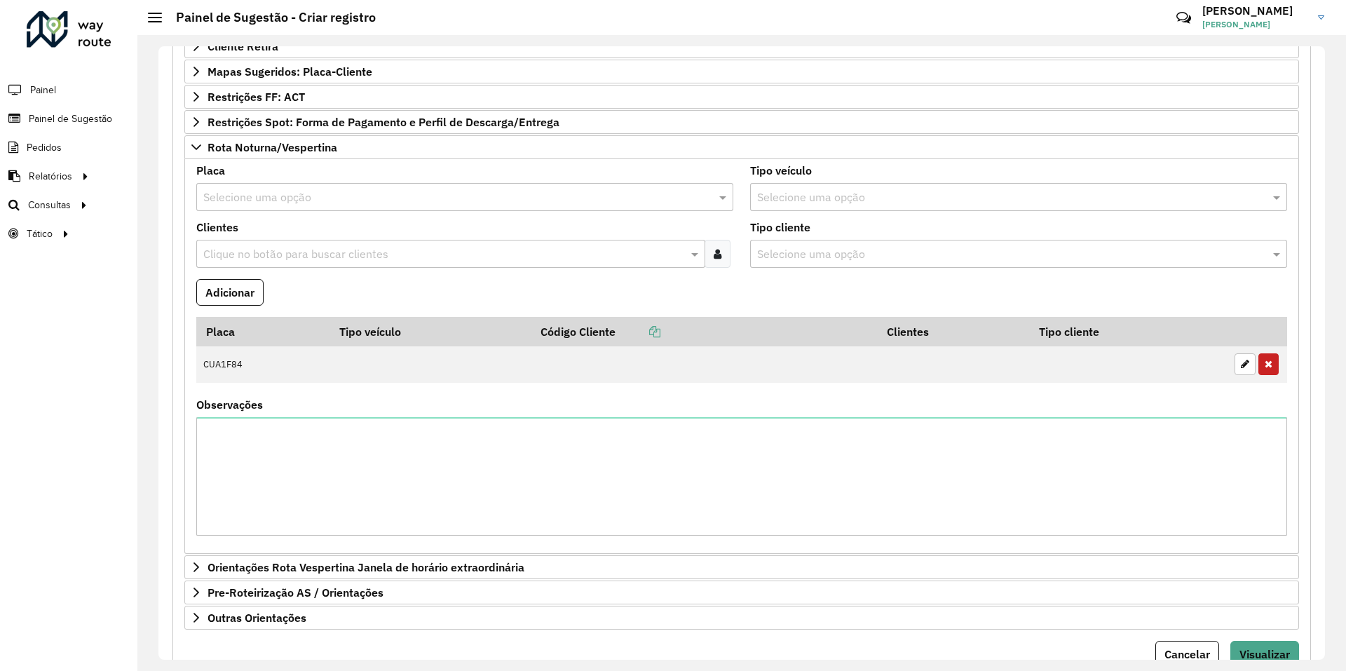
scroll to position [657, 0]
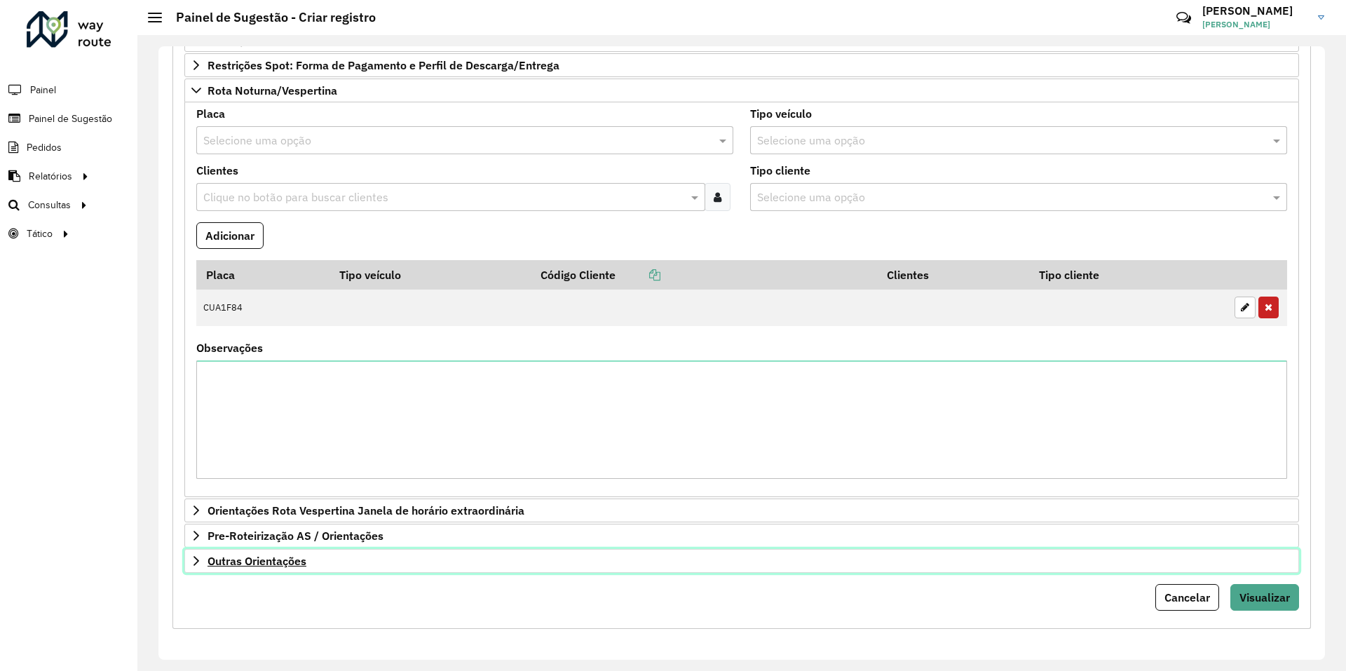
click at [246, 561] on span "Outras Orientações" at bounding box center [256, 560] width 99 height 11
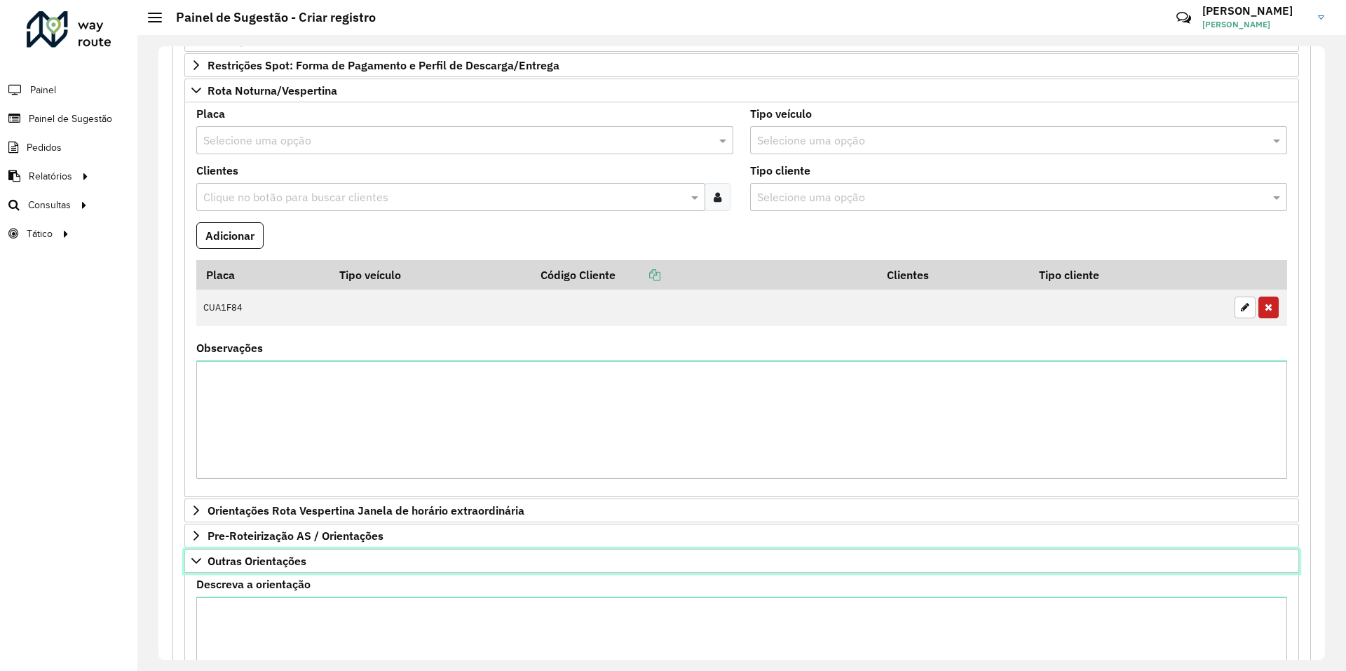
scroll to position [800, 0]
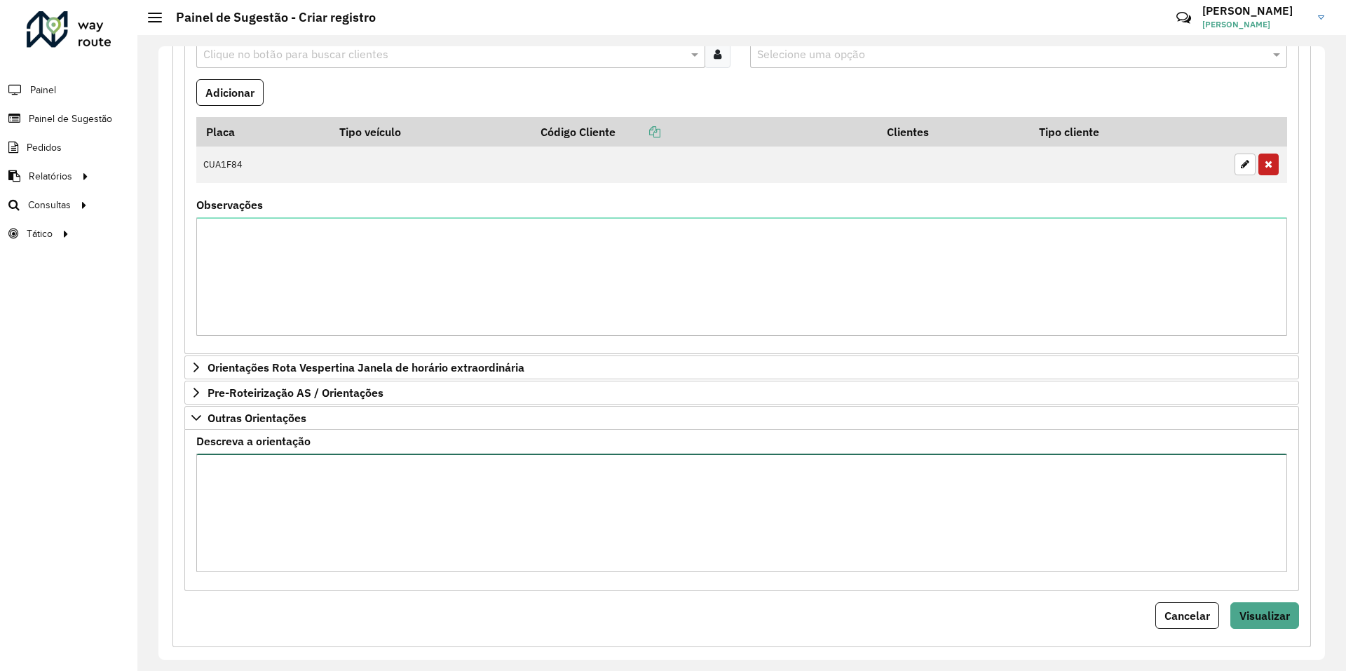
drag, startPoint x: 262, startPoint y: 493, endPoint x: 274, endPoint y: 493, distance: 11.9
click at [263, 493] on textarea "Descreva a orientação" at bounding box center [741, 513] width 1091 height 118
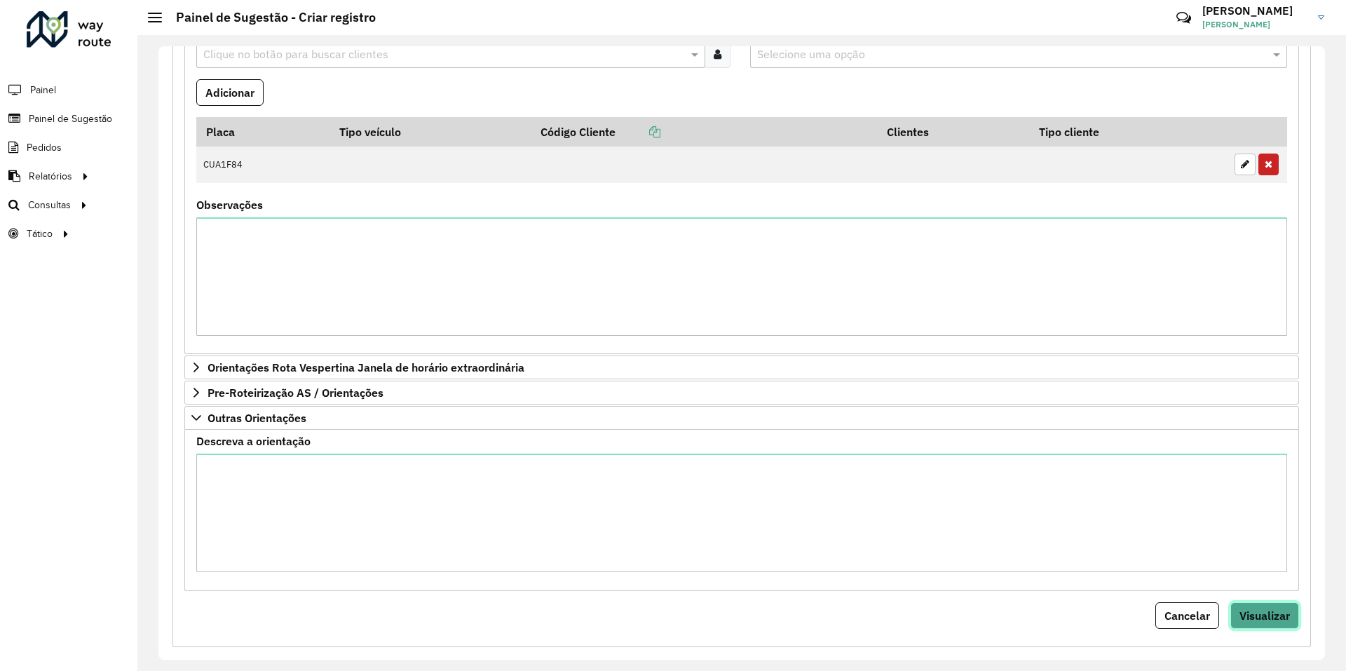
click at [1262, 610] on span "Visualizar" at bounding box center [1264, 615] width 50 height 14
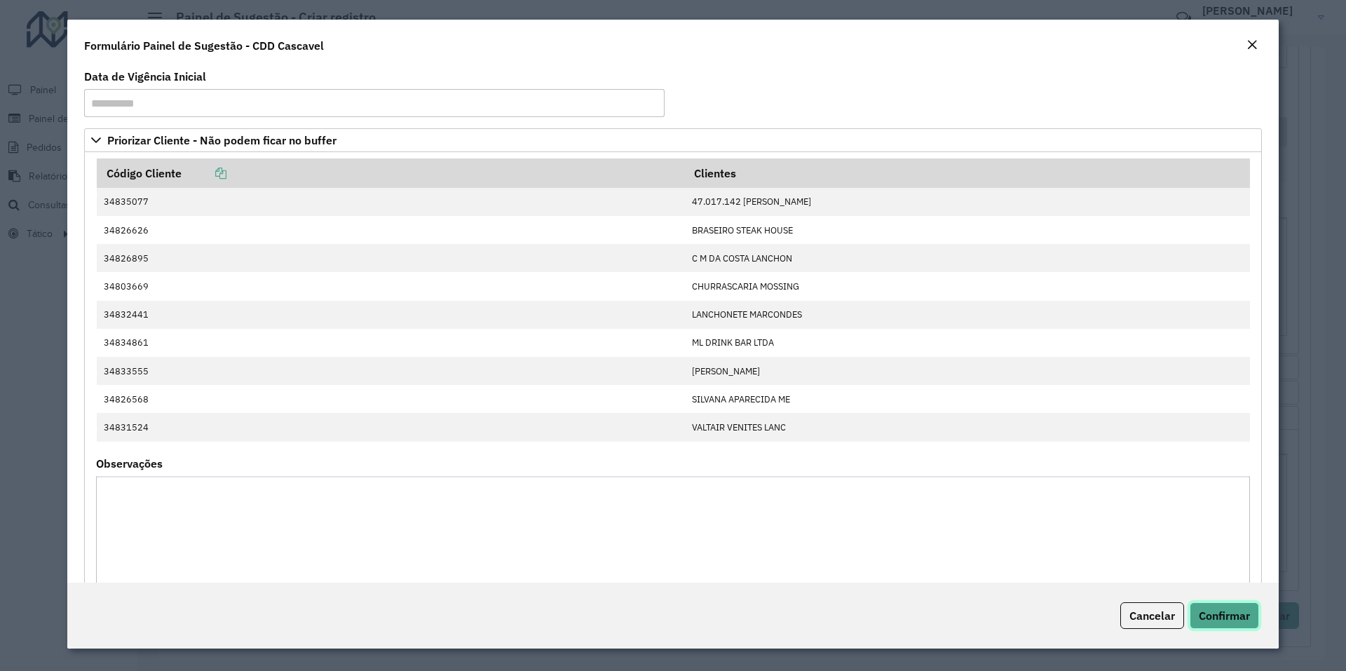
drag, startPoint x: 1203, startPoint y: 606, endPoint x: 955, endPoint y: 505, distance: 268.1
click at [1204, 606] on button "Confirmar" at bounding box center [1223, 615] width 69 height 27
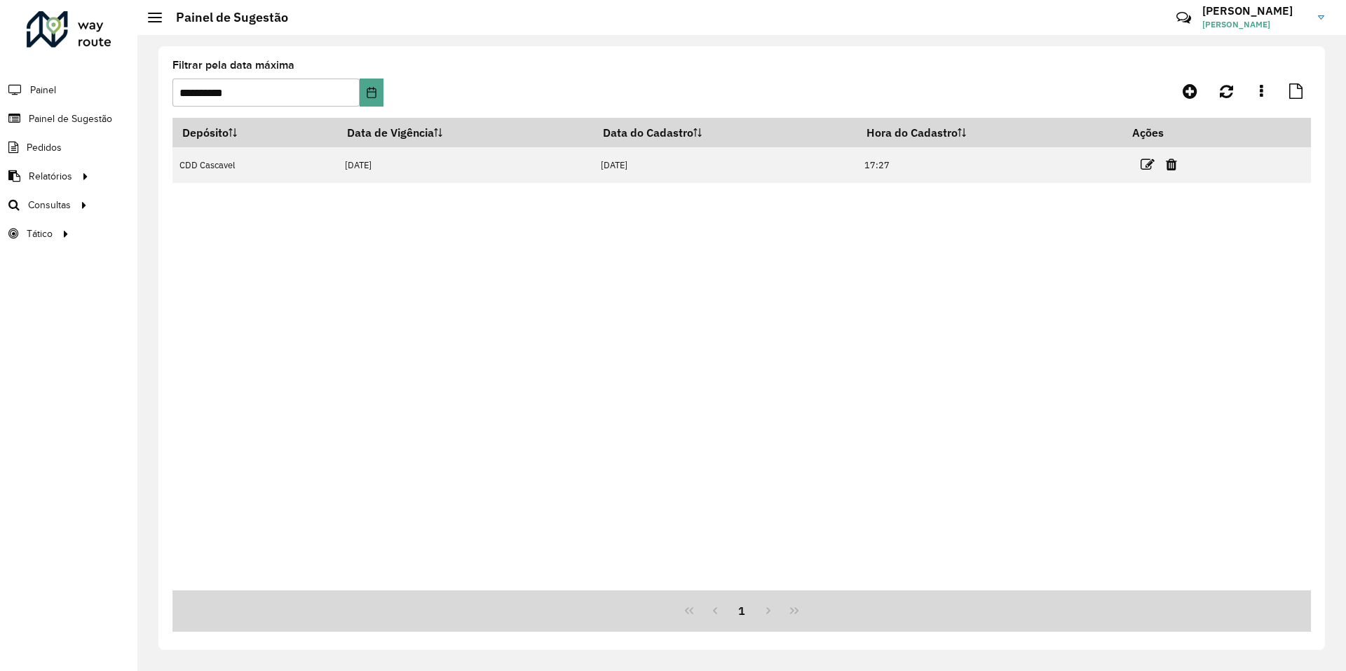
click at [238, 436] on div "Depósito Data de Vigência Data do Cadastro Hora do Cadastro Ações CDD Cascavel …" at bounding box center [741, 354] width 1138 height 472
click at [399, 466] on div "Depósito Data de Vigência Data do Cadastro Hora do Cadastro Ações CDD Cascavel …" at bounding box center [741, 354] width 1138 height 472
